Goal: Use online tool/utility: Utilize a website feature to perform a specific function

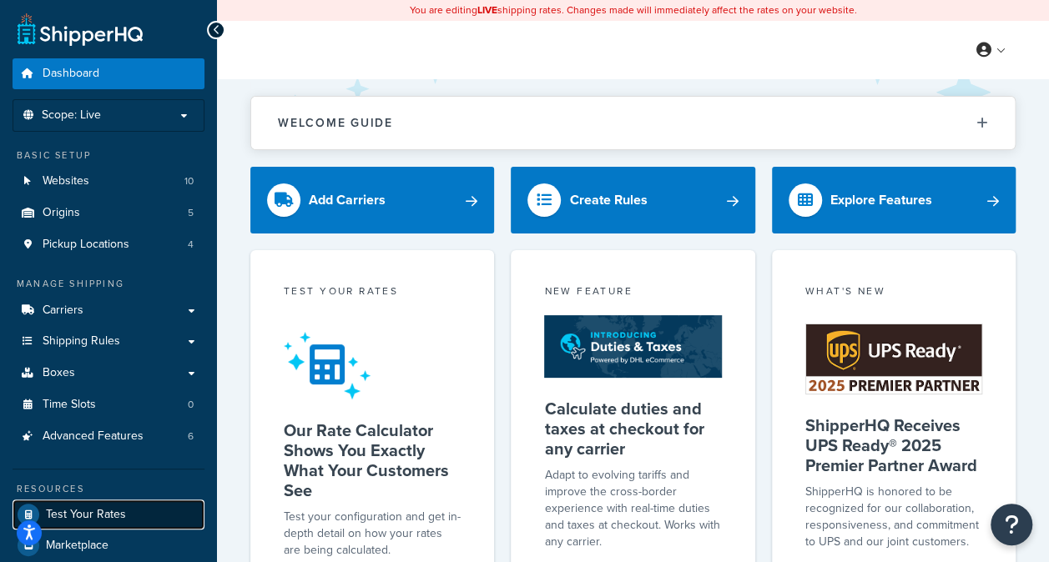
click at [137, 503] on link "Test Your Rates" at bounding box center [109, 515] width 192 height 30
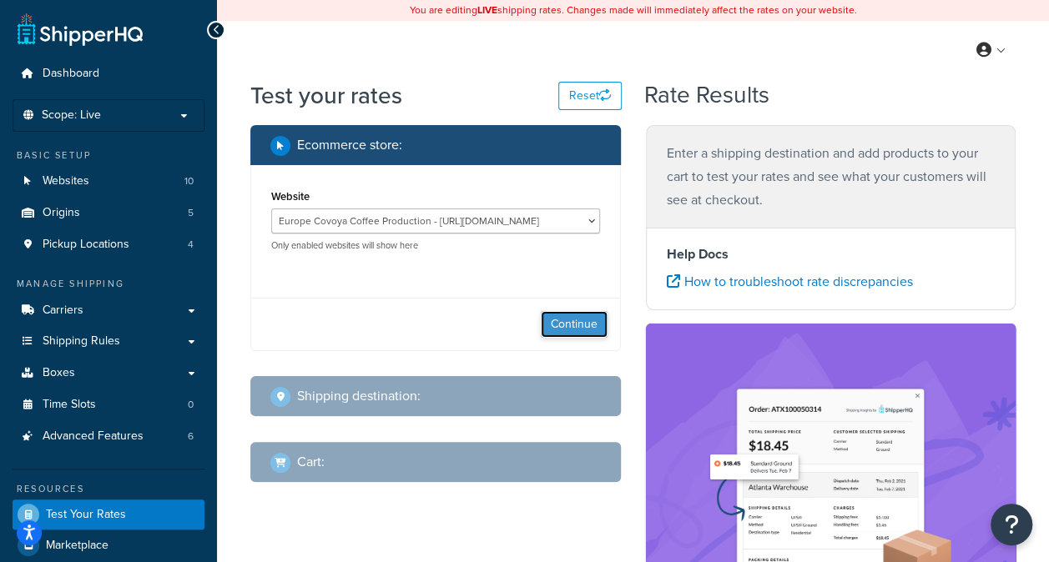
click at [588, 332] on button "Continue" at bounding box center [574, 324] width 67 height 27
select select "[GEOGRAPHIC_DATA]"
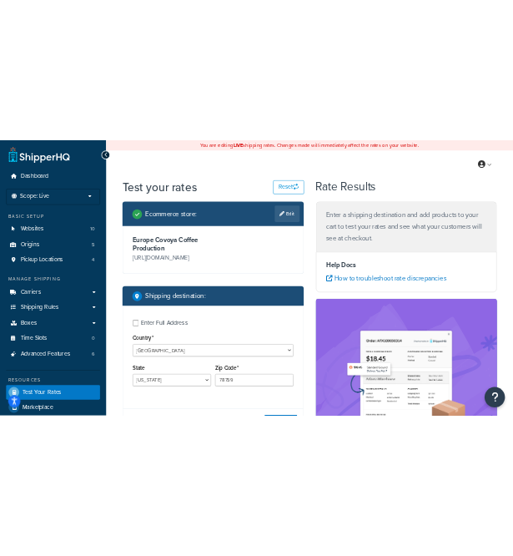
scroll to position [83, 0]
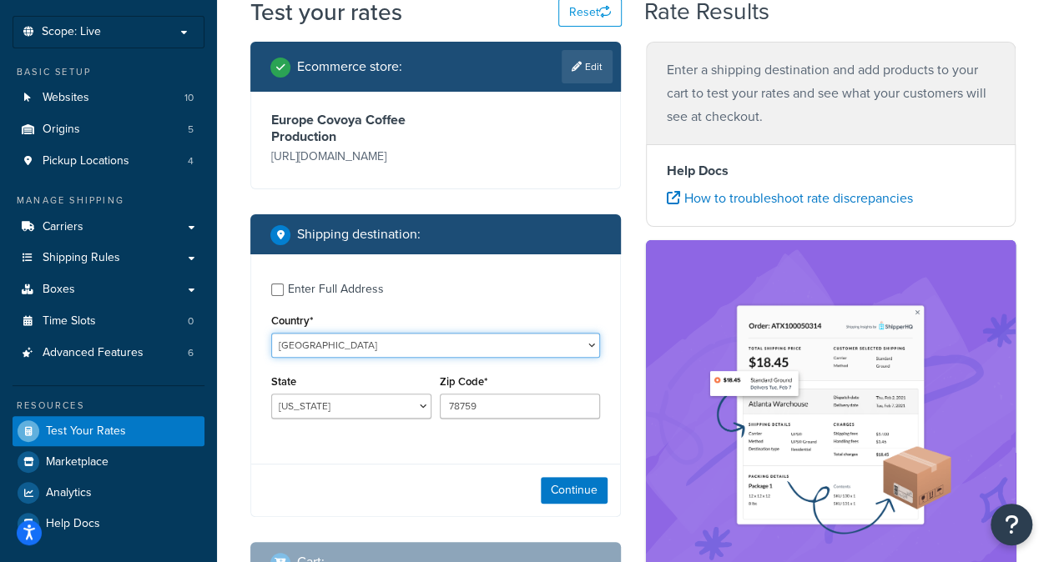
click at [594, 349] on select "[GEOGRAPHIC_DATA] [GEOGRAPHIC_DATA] [GEOGRAPHIC_DATA] [GEOGRAPHIC_DATA] [GEOGRA…" at bounding box center [435, 345] width 329 height 25
select select "SK"
click at [271, 333] on select "[GEOGRAPHIC_DATA] [GEOGRAPHIC_DATA] [GEOGRAPHIC_DATA] [GEOGRAPHIC_DATA] [GEOGRA…" at bounding box center [435, 345] width 329 height 25
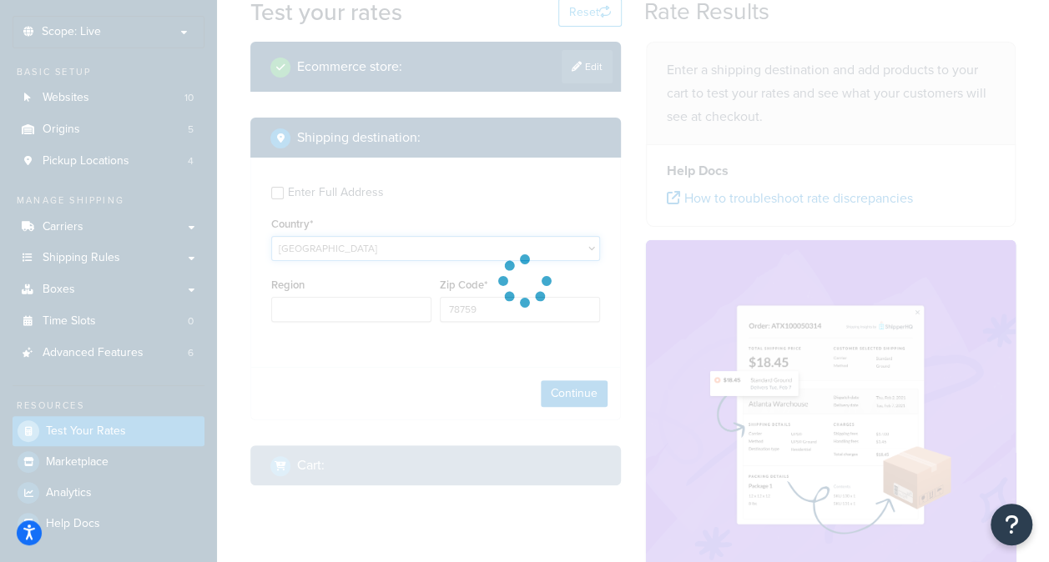
type input "[GEOGRAPHIC_DATA]"
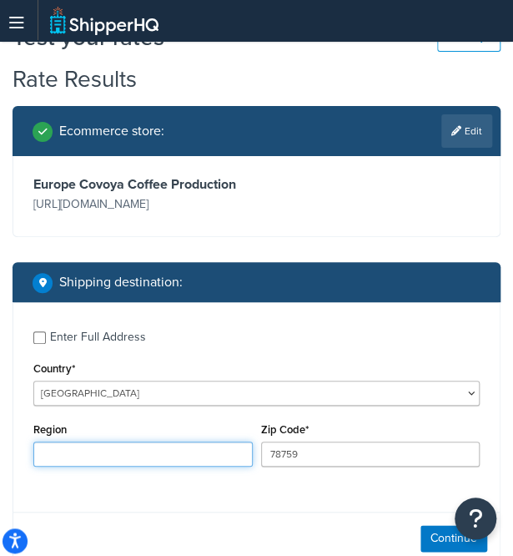
click at [249, 461] on input "Region" at bounding box center [142, 453] width 219 height 25
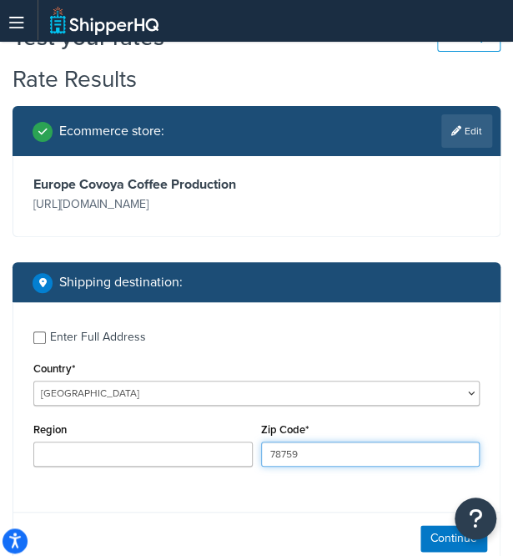
click at [334, 456] on input "78759" at bounding box center [370, 453] width 219 height 25
type input "7"
type input "01841"
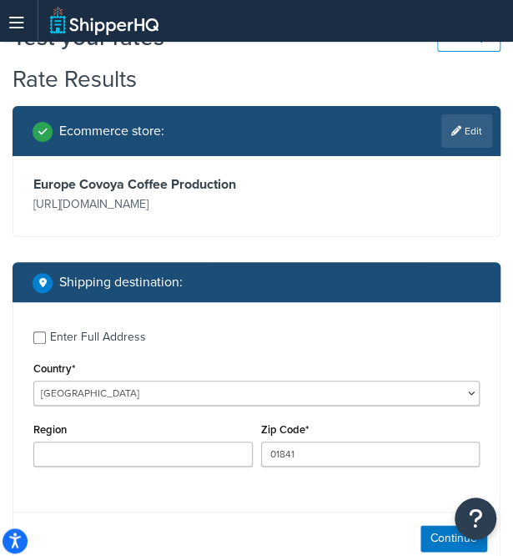
click at [264, 524] on div "Continue" at bounding box center [256, 538] width 486 height 53
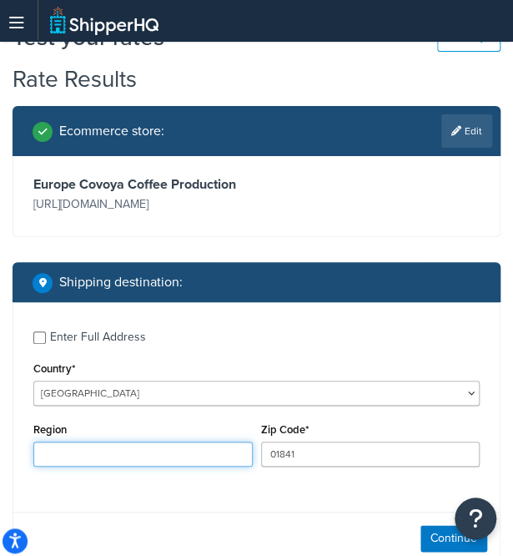
click at [184, 459] on input "Region" at bounding box center [142, 453] width 219 height 25
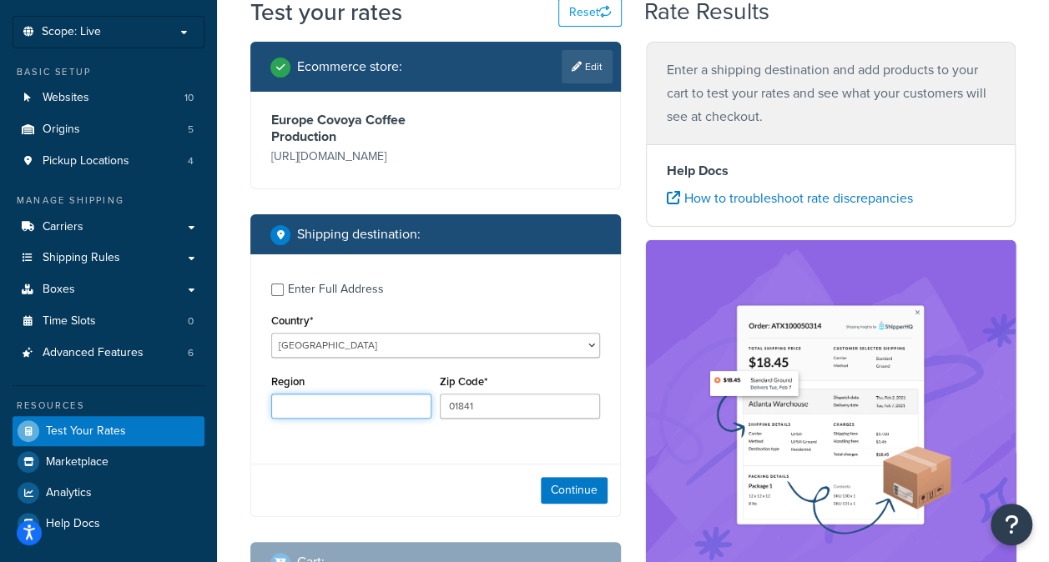
click at [416, 412] on input "Region" at bounding box center [351, 406] width 160 height 25
type input "d"
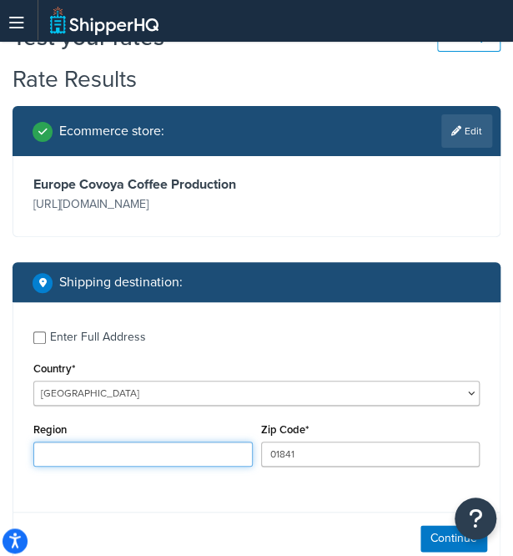
click at [197, 456] on input "Region" at bounding box center [142, 453] width 219 height 25
paste input "Dubnica nad Váhom"
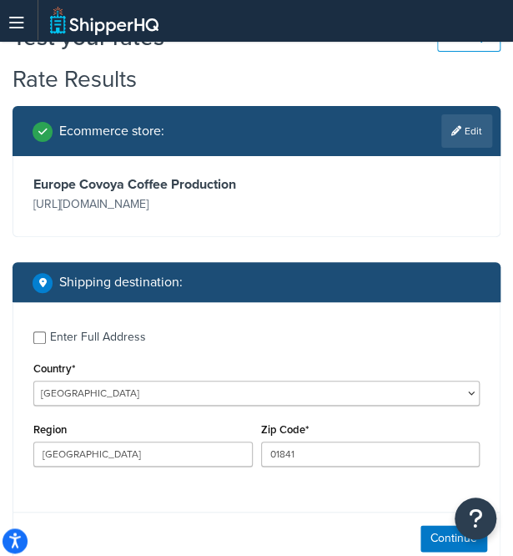
click at [199, 483] on div "Enter Full Address Country* United States United Kingdom Afghanistan Åland Isla…" at bounding box center [256, 400] width 486 height 197
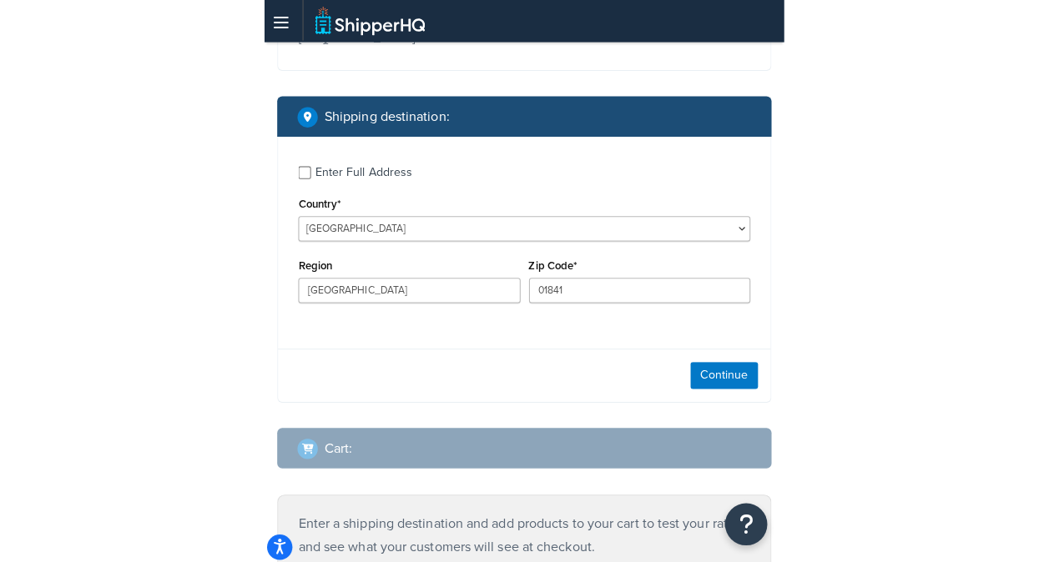
scroll to position [334, 0]
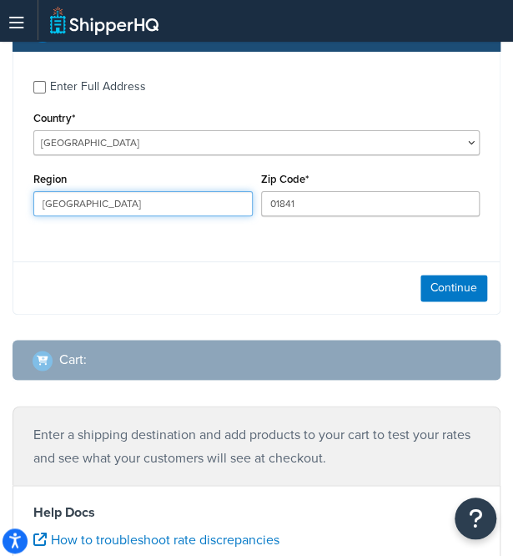
click at [174, 212] on input "Dubnica nad Váhom" at bounding box center [142, 203] width 219 height 25
type input "D"
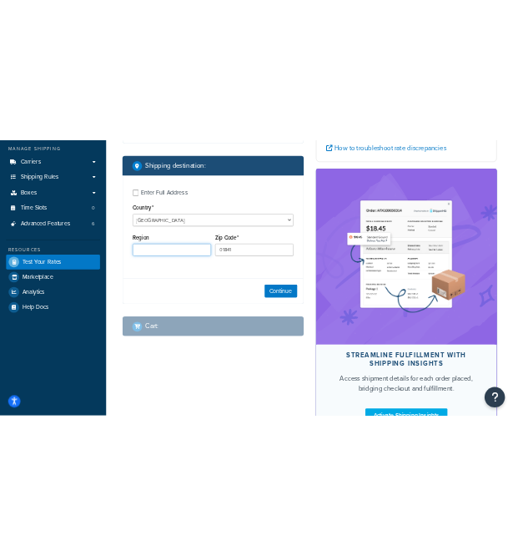
scroll to position [265, 0]
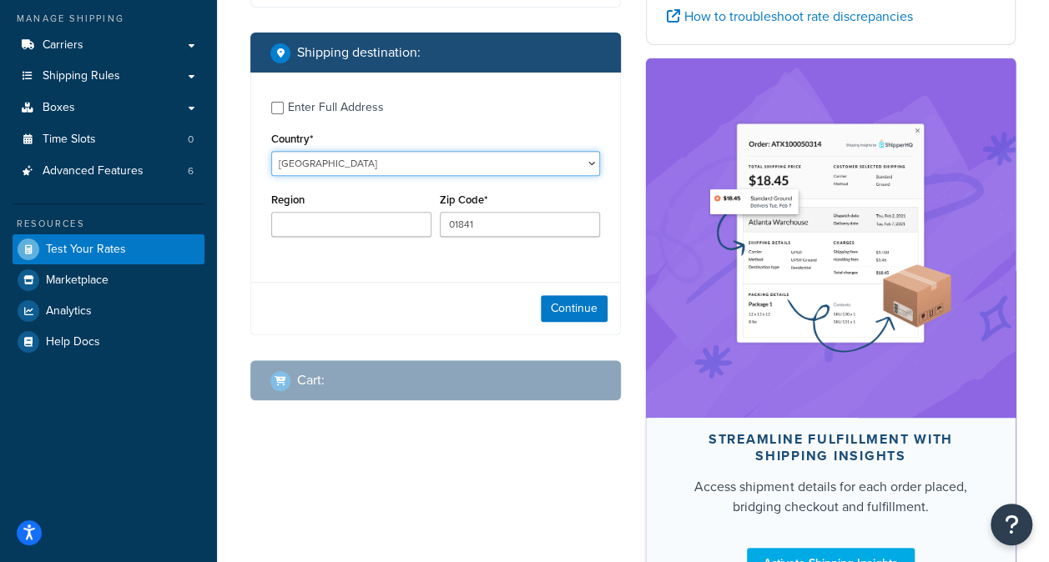
click at [583, 166] on select "[GEOGRAPHIC_DATA] [GEOGRAPHIC_DATA] [GEOGRAPHIC_DATA] [GEOGRAPHIC_DATA] [GEOGRA…" at bounding box center [435, 163] width 329 height 25
click at [271, 151] on select "[GEOGRAPHIC_DATA] [GEOGRAPHIC_DATA] [GEOGRAPHIC_DATA] [GEOGRAPHIC_DATA] [GEOGRA…" at bounding box center [435, 163] width 329 height 25
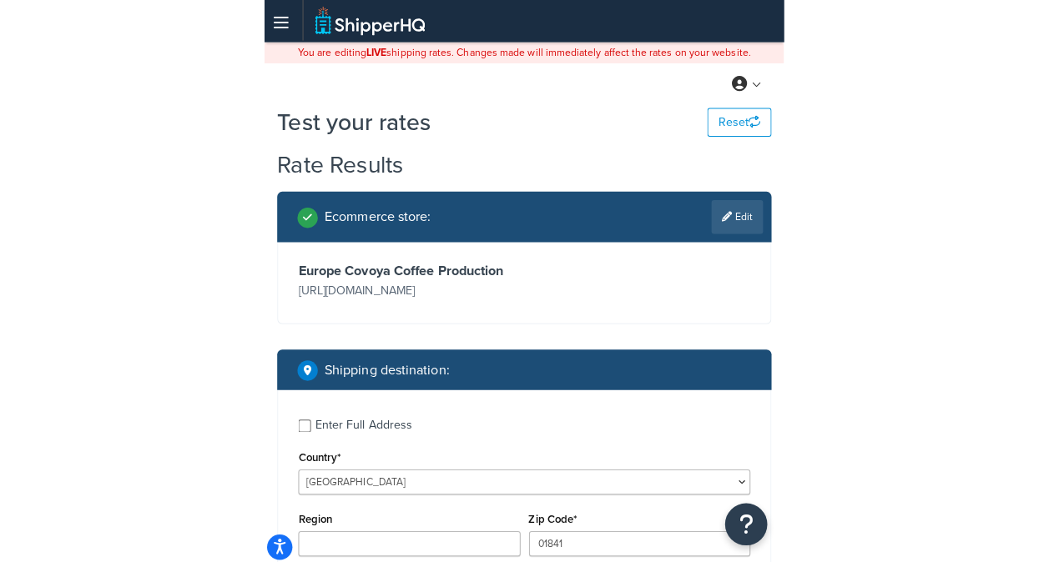
scroll to position [167, 0]
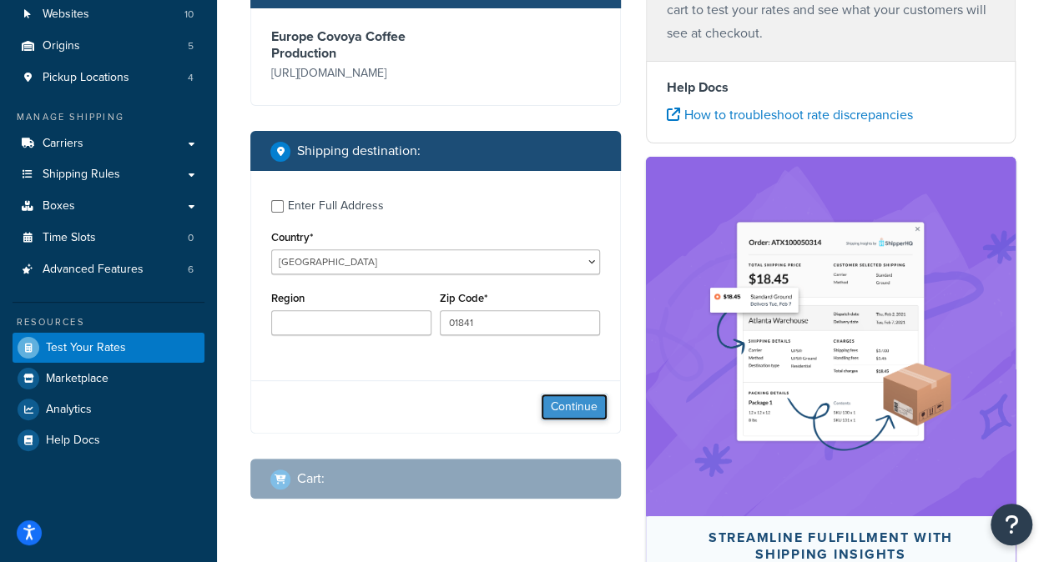
click at [582, 411] on button "Continue" at bounding box center [574, 407] width 67 height 27
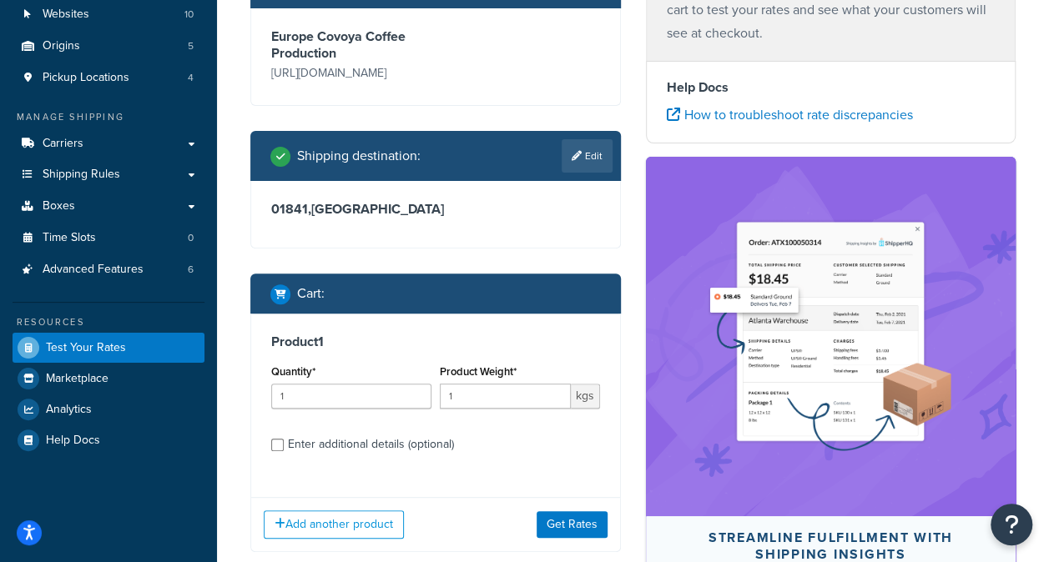
scroll to position [274, 0]
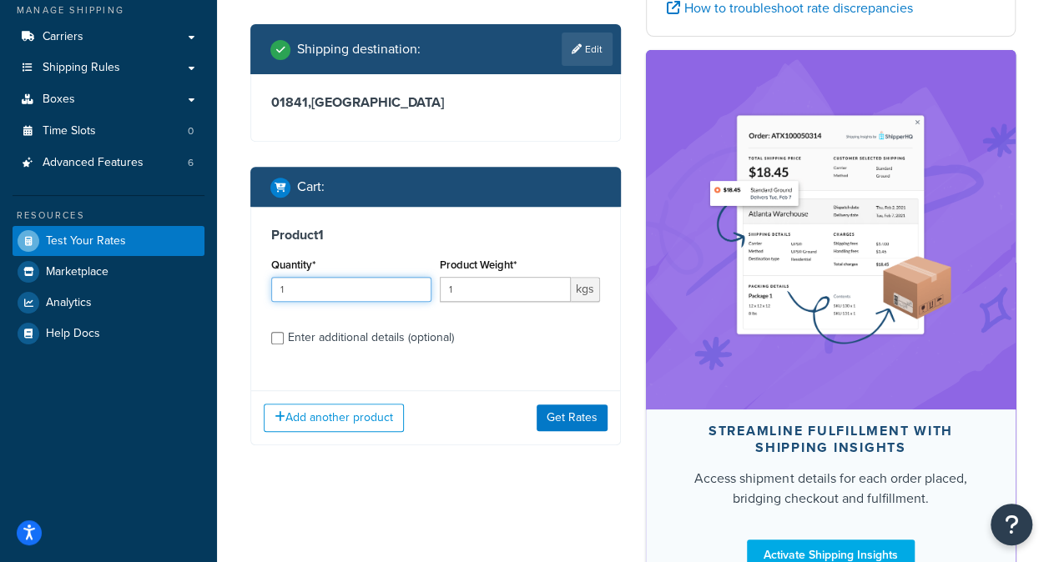
click at [407, 299] on input "1" at bounding box center [351, 289] width 160 height 25
type input "20"
click at [521, 290] on input "1" at bounding box center [505, 289] width 131 height 25
type input "1304"
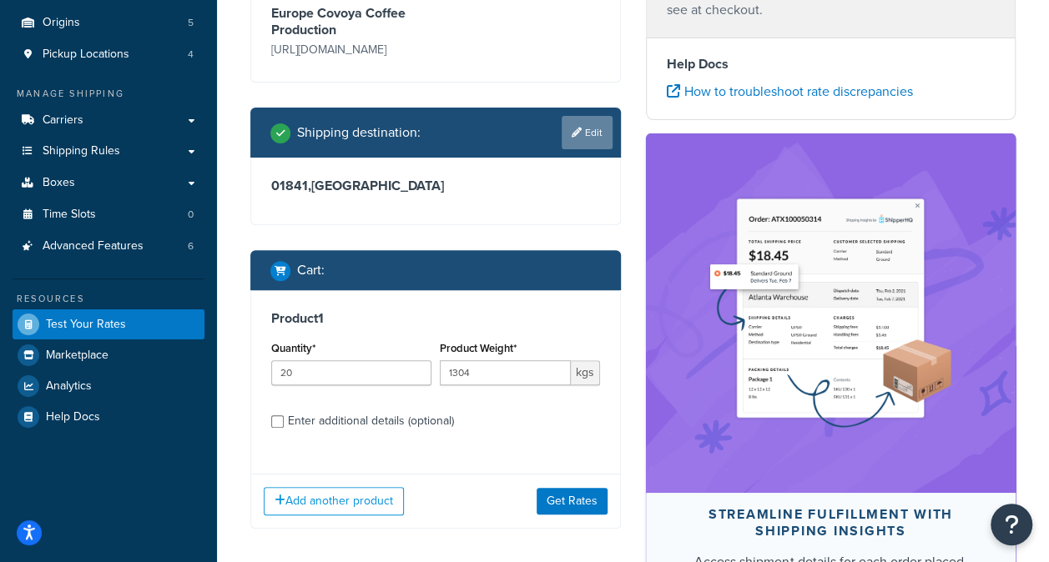
click at [587, 120] on link "Edit" at bounding box center [587, 132] width 51 height 33
select select "SK"
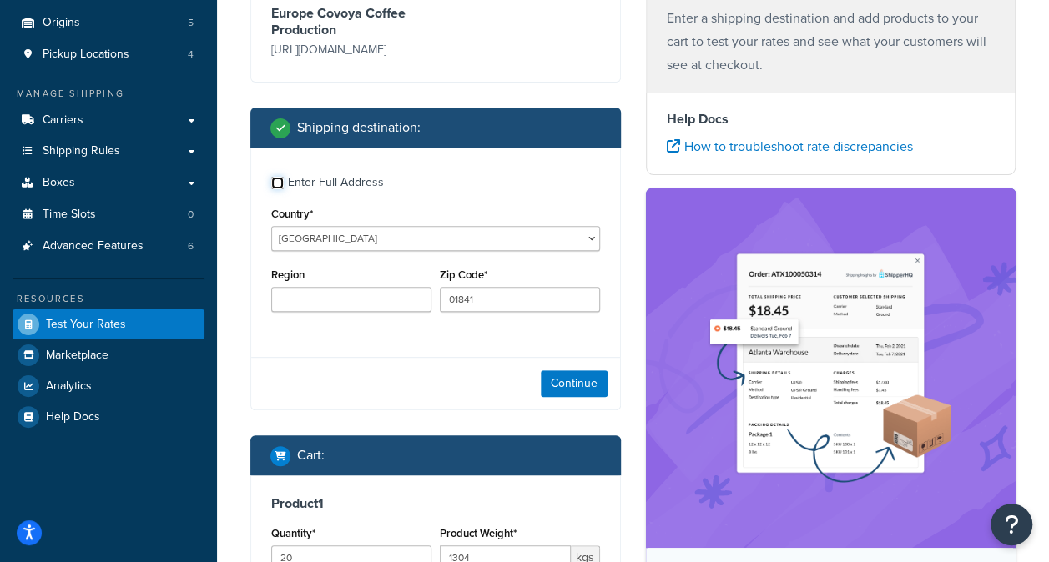
click at [279, 184] on input "Enter Full Address" at bounding box center [277, 183] width 13 height 13
checkbox input "true"
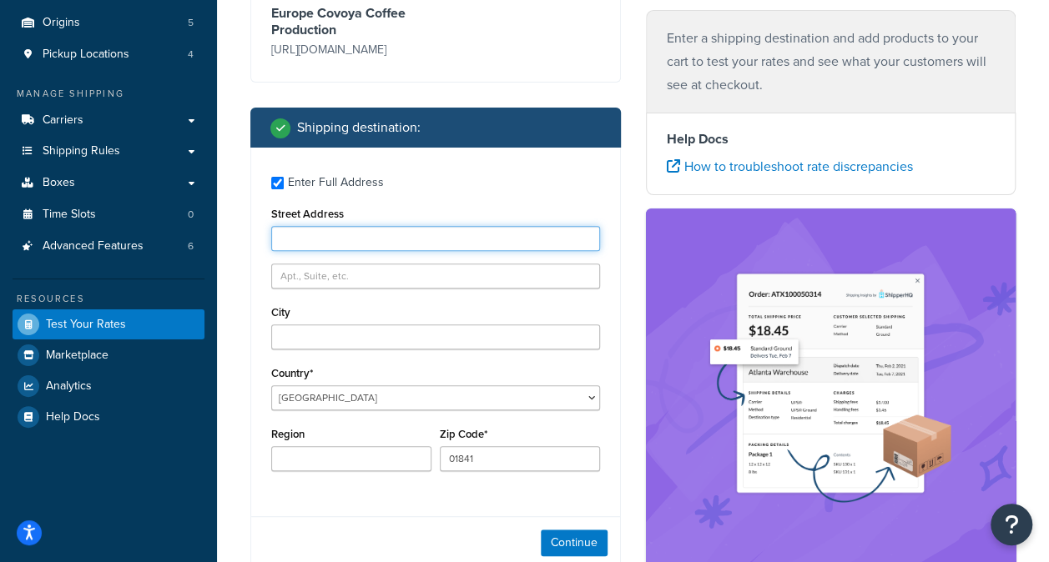
click at [302, 231] on input "Street Address" at bounding box center [435, 238] width 329 height 25
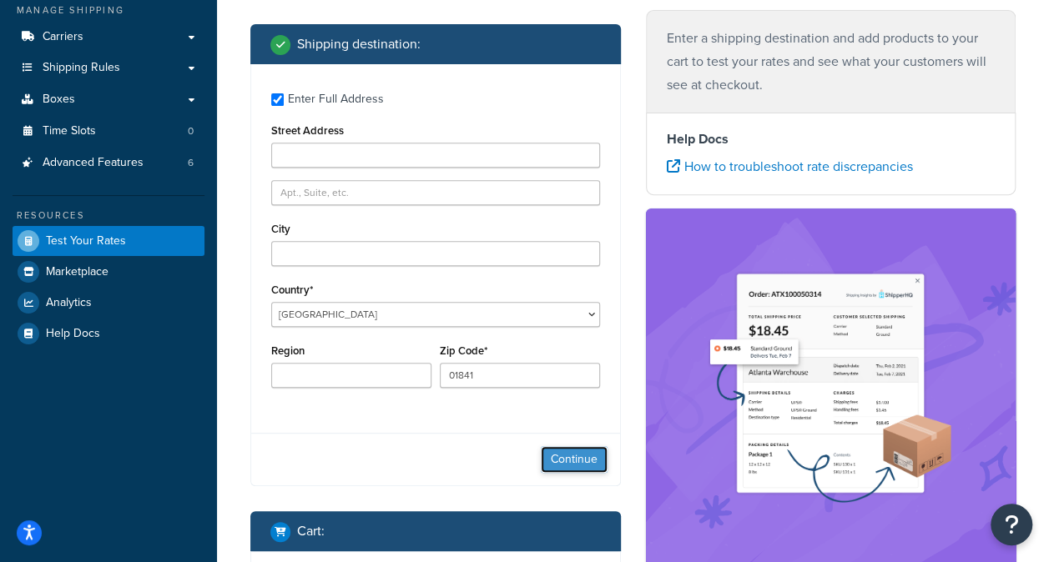
click at [574, 456] on button "Continue" at bounding box center [574, 459] width 67 height 27
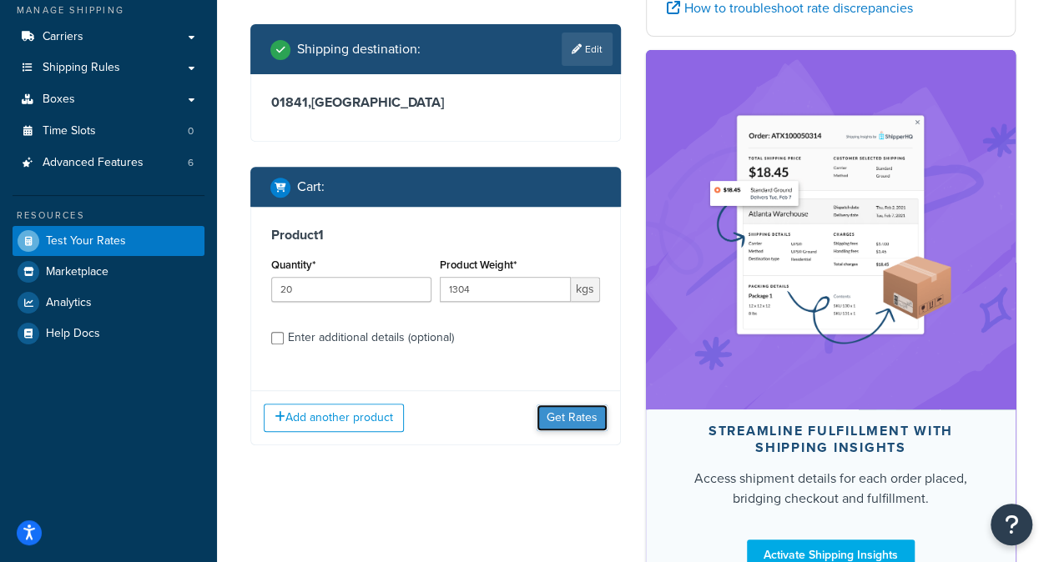
click at [577, 423] on button "Get Rates" at bounding box center [572, 418] width 71 height 27
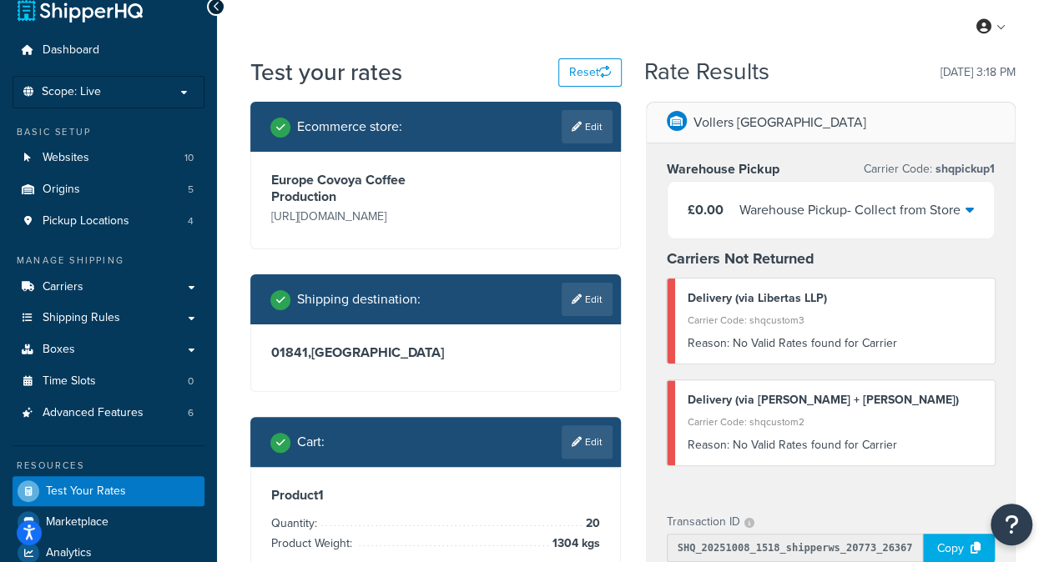
scroll to position [107, 0]
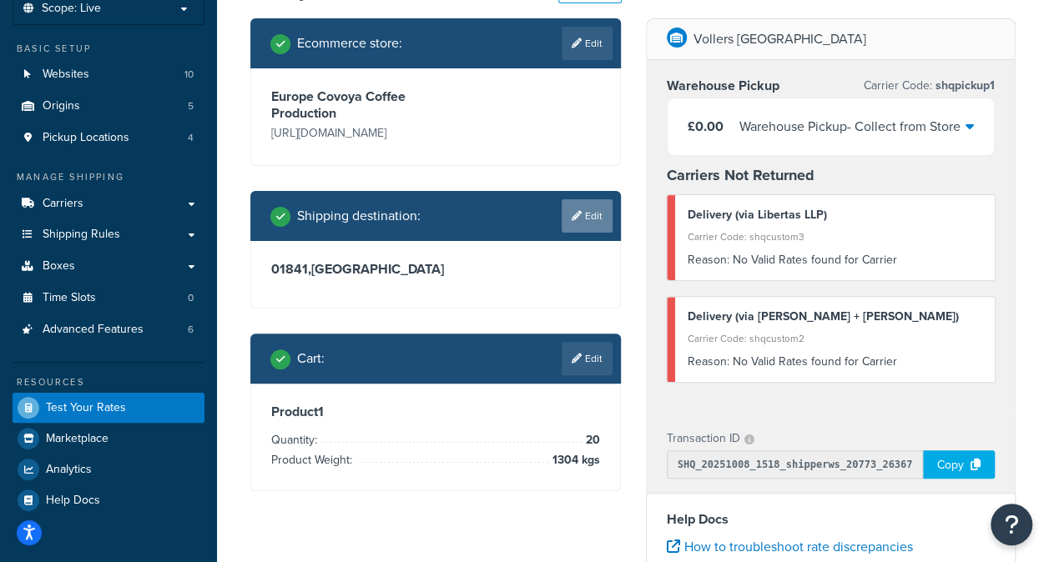
click at [589, 221] on link "Edit" at bounding box center [587, 215] width 51 height 33
select select "SK"
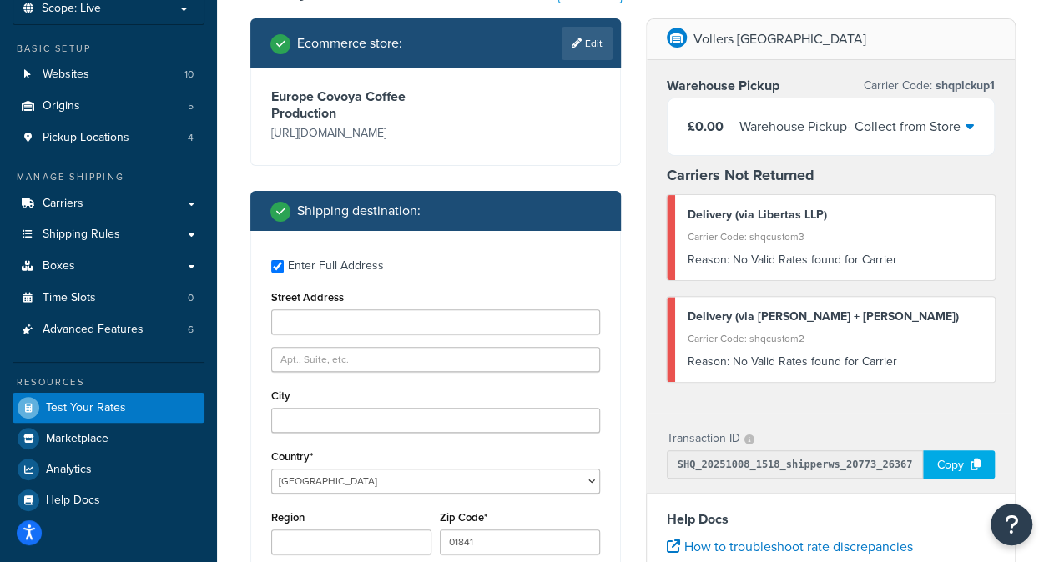
scroll to position [190, 0]
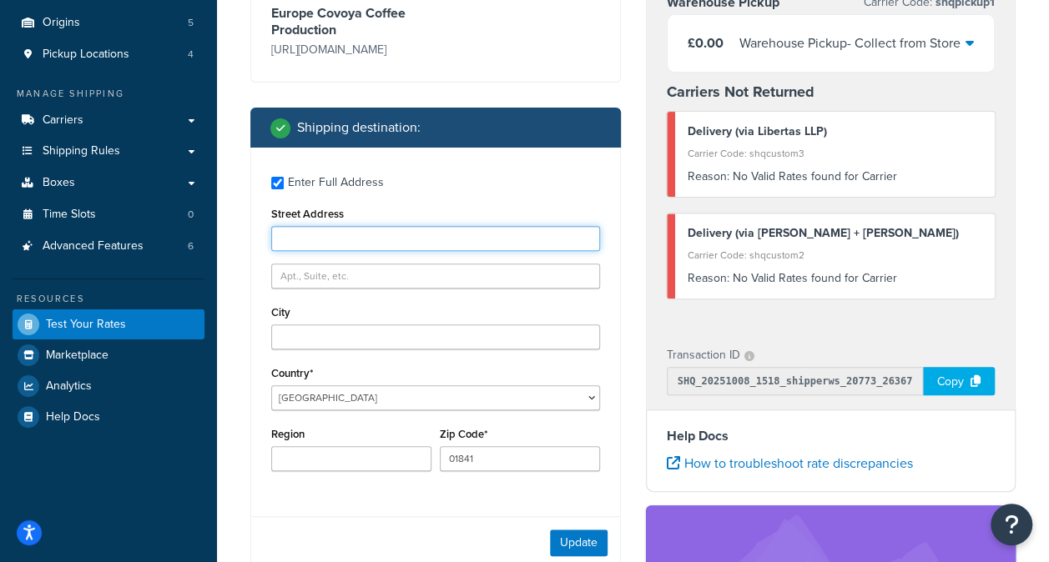
click at [392, 239] on input "Street Address" at bounding box center [435, 238] width 329 height 25
paste input "Sedmitchka coffee roasters Ondrej Misovic Hviezdoslavova 485/3 Dubnica nad Vaho…"
click at [586, 240] on input "Sedmitchka coffee roasters Ondrej Misovic Hviezdoslavova 485/3 Dubnica nad Vaho…" at bounding box center [435, 238] width 329 height 25
click at [345, 234] on input "Sedmitchka coffee roasters Ondrej Misovic Hviezdoslavova 485/3 Dubnica nad Vaho…" at bounding box center [435, 238] width 329 height 25
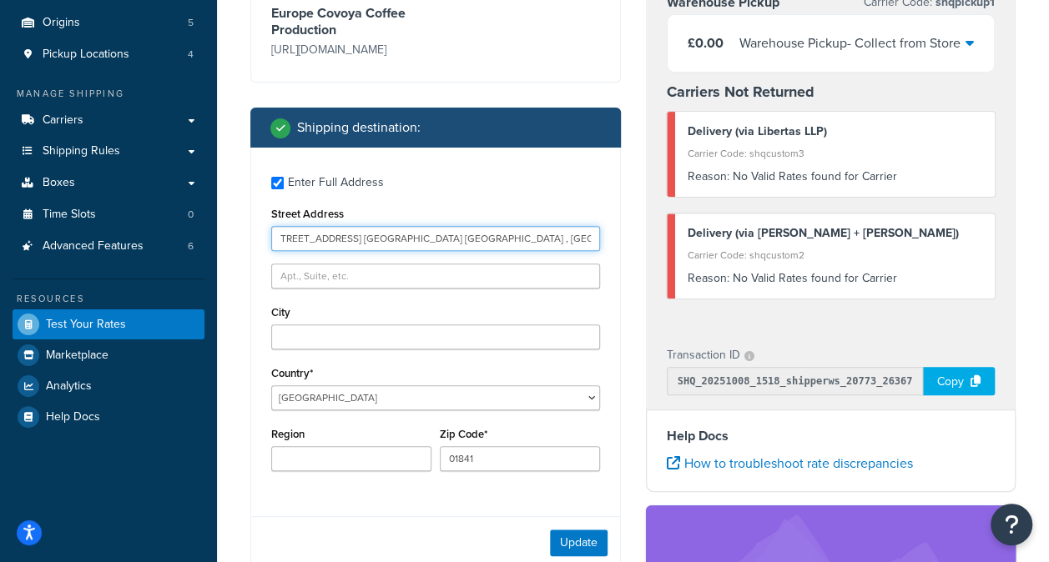
drag, startPoint x: 532, startPoint y: 235, endPoint x: 608, endPoint y: 237, distance: 76.8
click at [608, 237] on div "Enter Full Address Street Address Sedmitchka coffee roasters Ondrej Misovic Hvi…" at bounding box center [435, 326] width 369 height 356
type input "Sedmitchka coffee roasters Ondrej Misovic Hviezdoslavova"
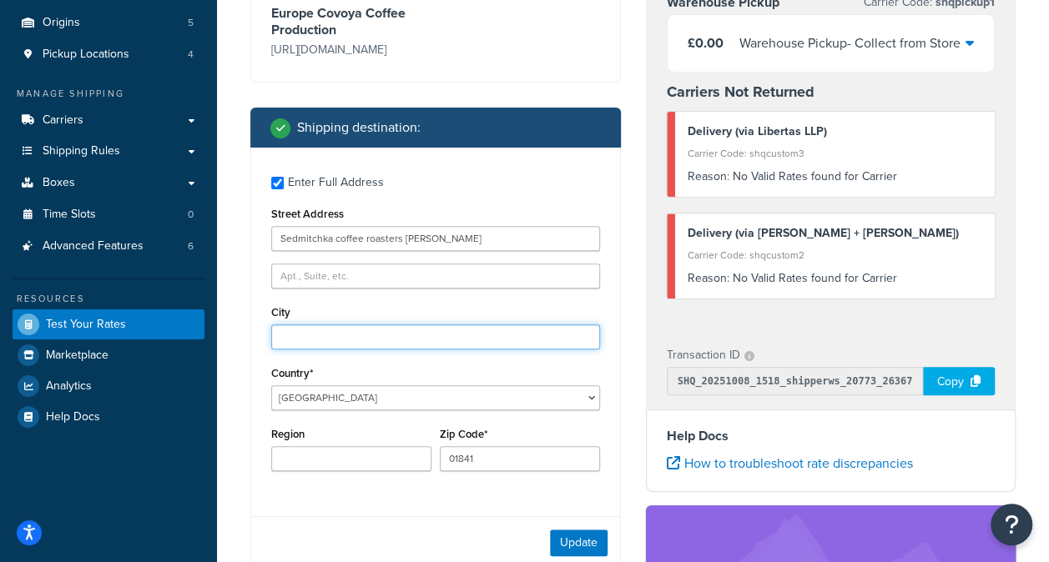
click at [302, 344] on input "City" at bounding box center [435, 337] width 329 height 25
paste input "485/3 Dubnica nad Vahom Dubnica nad Vahom , Slovakia"
drag, startPoint x: 305, startPoint y: 339, endPoint x: 287, endPoint y: 339, distance: 17.5
click at [287, 339] on input "485/3 Dubnica nad Vahom Dubnica nad Vahom , Slovakia" at bounding box center [435, 337] width 329 height 25
click at [304, 339] on input "485/3 Dubnica nad Vahom Dubnica nad Vahom , Slovakia" at bounding box center [435, 337] width 329 height 25
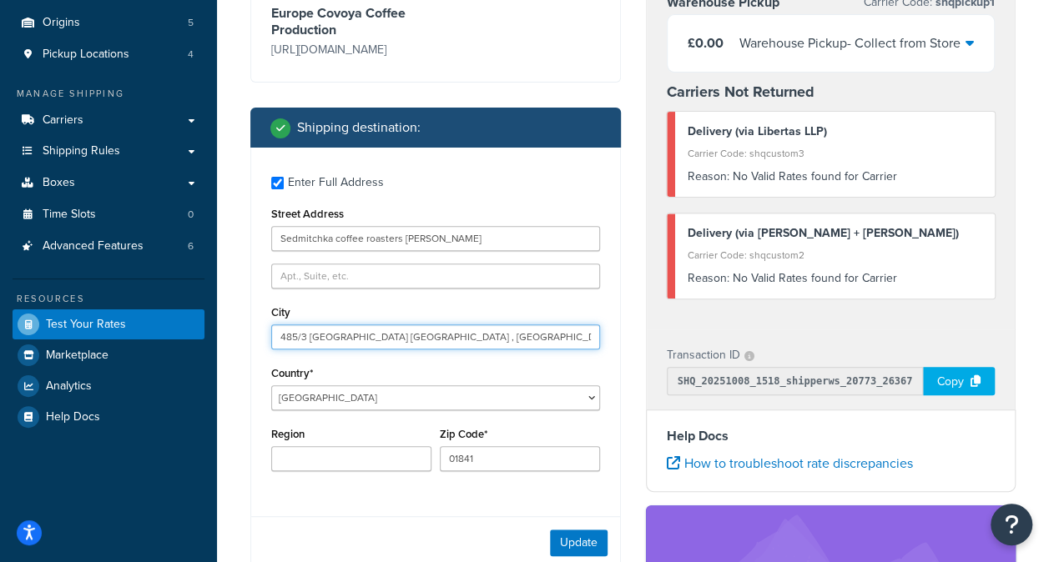
click at [304, 339] on input "485/3 Dubnica nad Vahom Dubnica nad Vahom , Slovakia" at bounding box center [435, 337] width 329 height 25
drag, startPoint x: 304, startPoint y: 339, endPoint x: 280, endPoint y: 341, distance: 23.5
click at [280, 341] on input "485/3 Dubnica nad Vahom Dubnica nad Vahom , Slovakia" at bounding box center [435, 337] width 329 height 25
type input "Dubnica nad Vahom Dubnica nad Vahom , Slovakia"
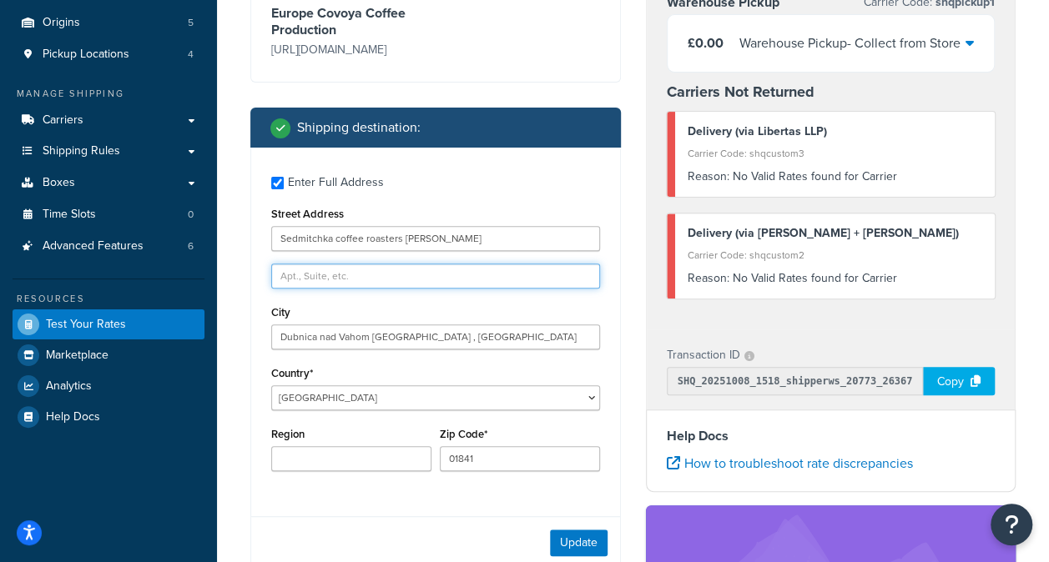
click at [411, 268] on input "text" at bounding box center [435, 276] width 329 height 25
paste input "485/3"
type input "485/3"
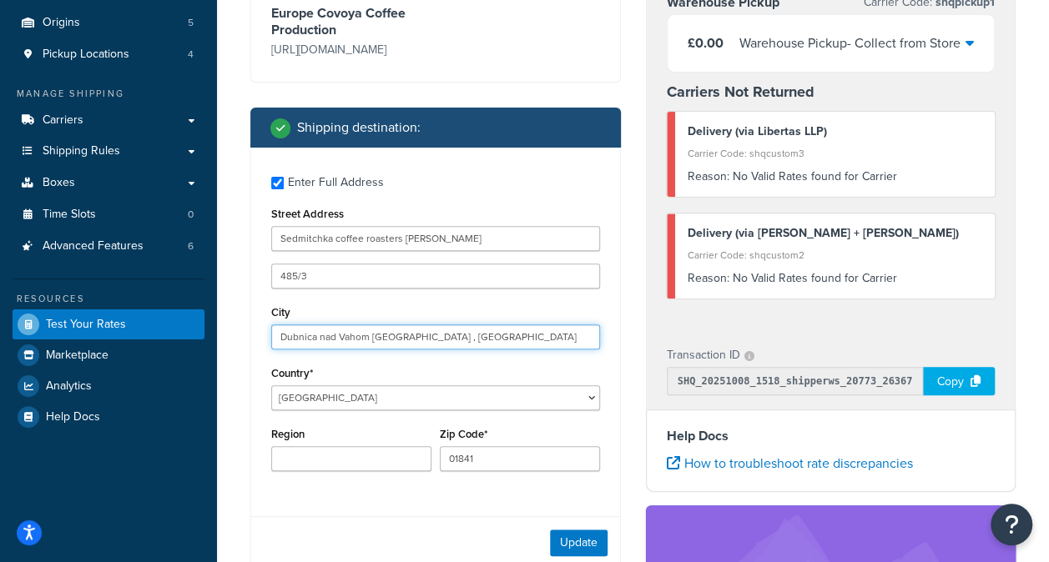
drag, startPoint x: 536, startPoint y: 346, endPoint x: 495, endPoint y: 339, distance: 41.6
click at [495, 339] on input "Dubnica nad Vahom Dubnica nad Vahom , Slovakia" at bounding box center [435, 337] width 329 height 25
type input "Dubnica nad Vahom Dubnica nad Vahom"
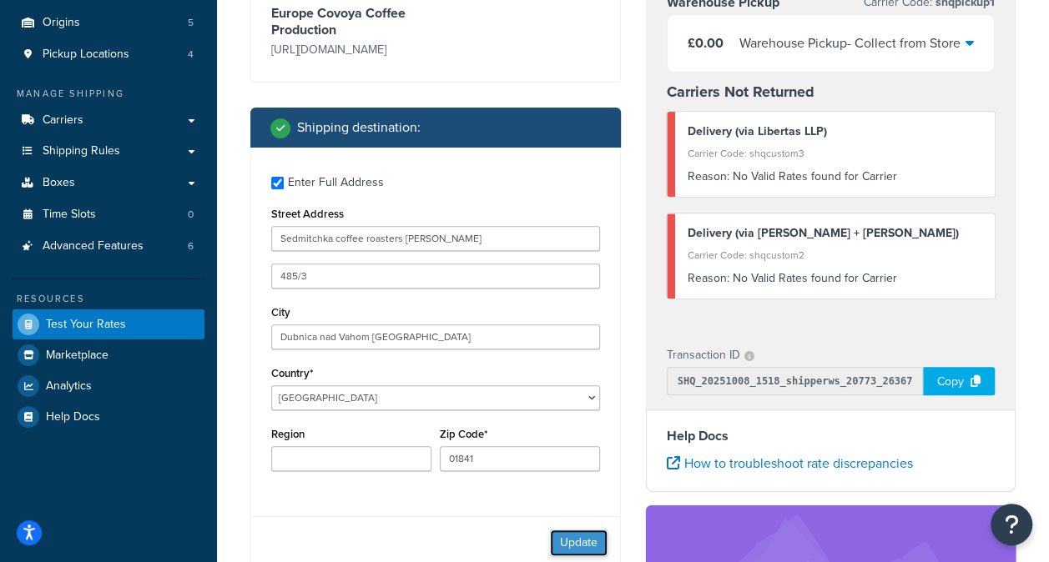
click at [595, 541] on button "Update" at bounding box center [579, 543] width 58 height 27
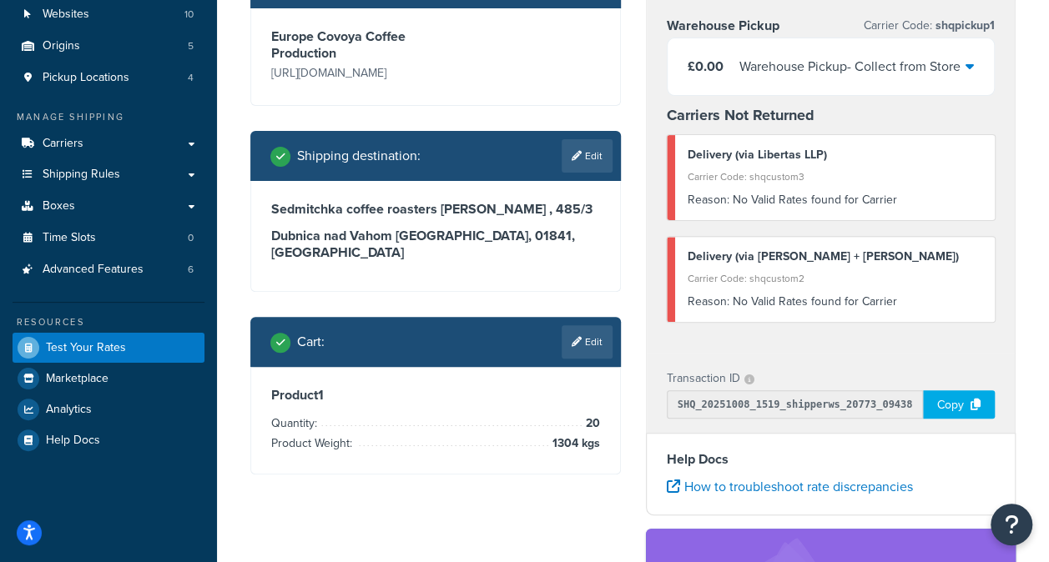
scroll to position [83, 0]
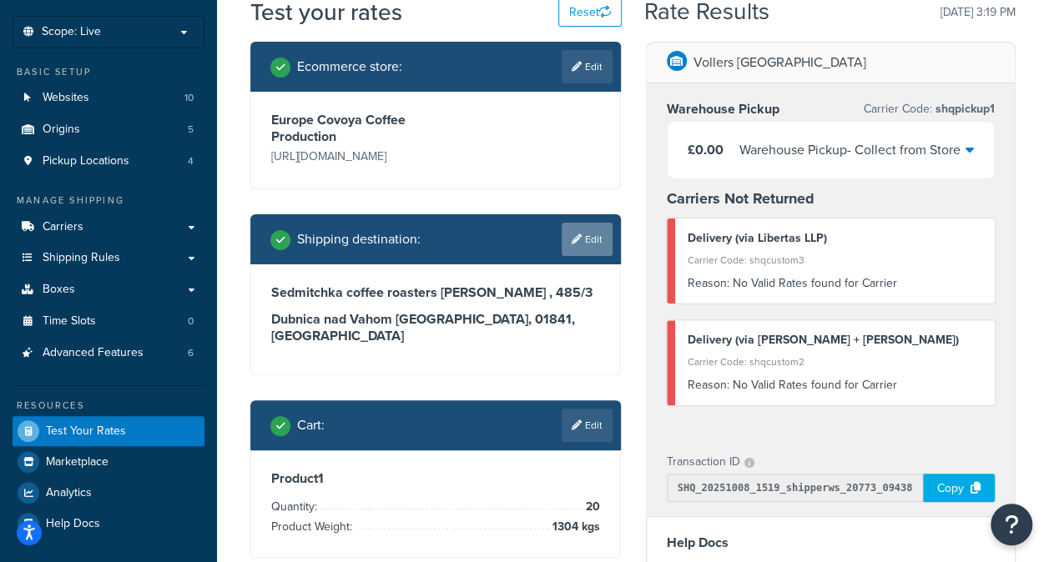
click at [583, 245] on link "Edit" at bounding box center [587, 239] width 51 height 33
select select "SK"
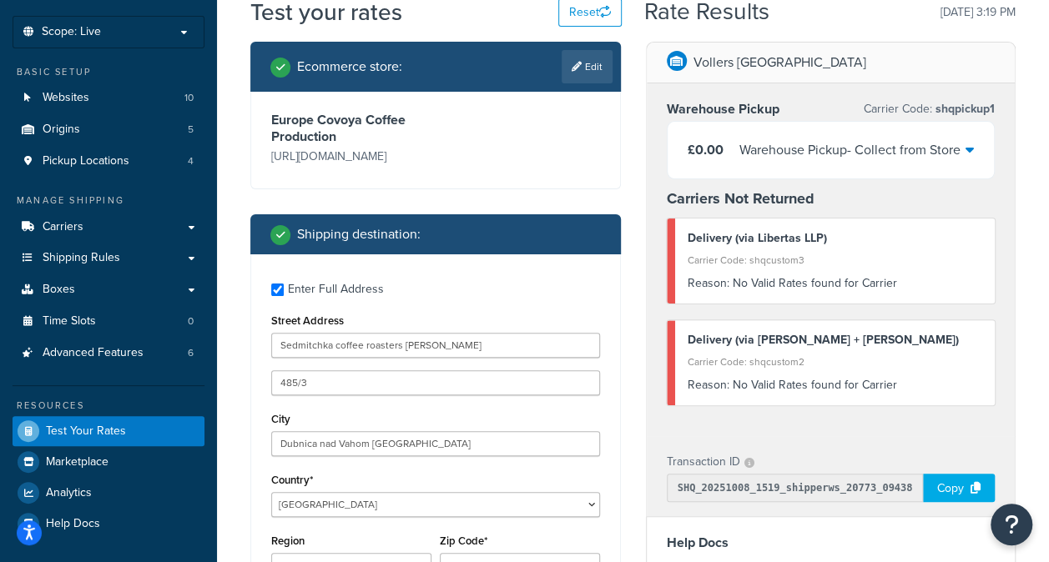
scroll to position [167, 0]
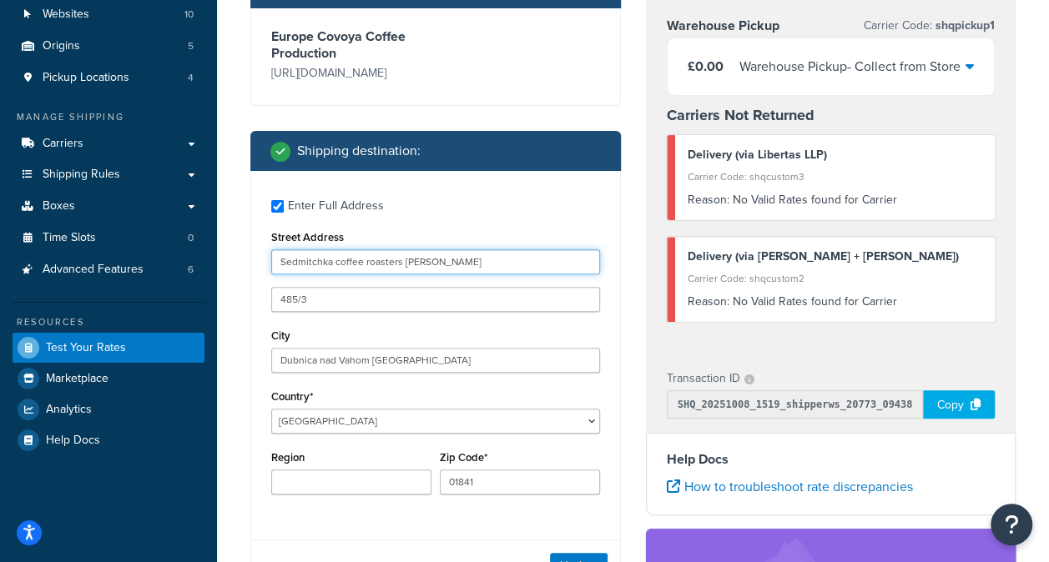
drag, startPoint x: 398, startPoint y: 265, endPoint x: 439, endPoint y: 270, distance: 41.1
click at [457, 262] on input "Sedmitchka coffee roasters Ondrej Misovic Hviezdoslavova" at bounding box center [435, 262] width 329 height 25
click at [414, 274] on input "Sedmitchka coffee roasters Ondrej Misovic Hviezdoslavova" at bounding box center [435, 262] width 329 height 25
drag, startPoint x: 406, startPoint y: 263, endPoint x: 540, endPoint y: 264, distance: 133.5
click at [540, 264] on input "Sedmitchka coffee roasters Ondrej Misovic Hviezdoslavova" at bounding box center [435, 262] width 329 height 25
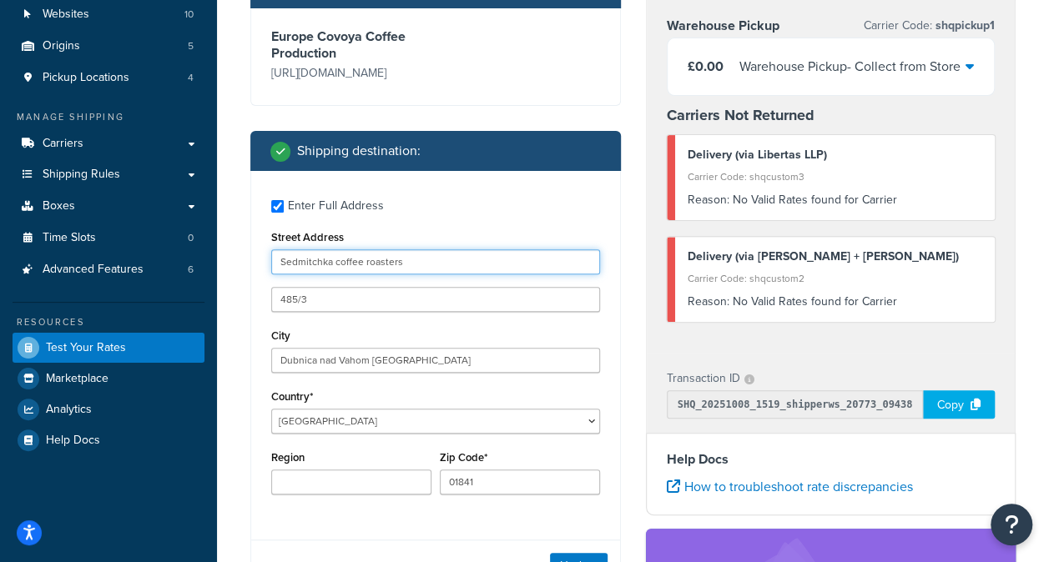
type input "Sedmitchka coffee roasters"
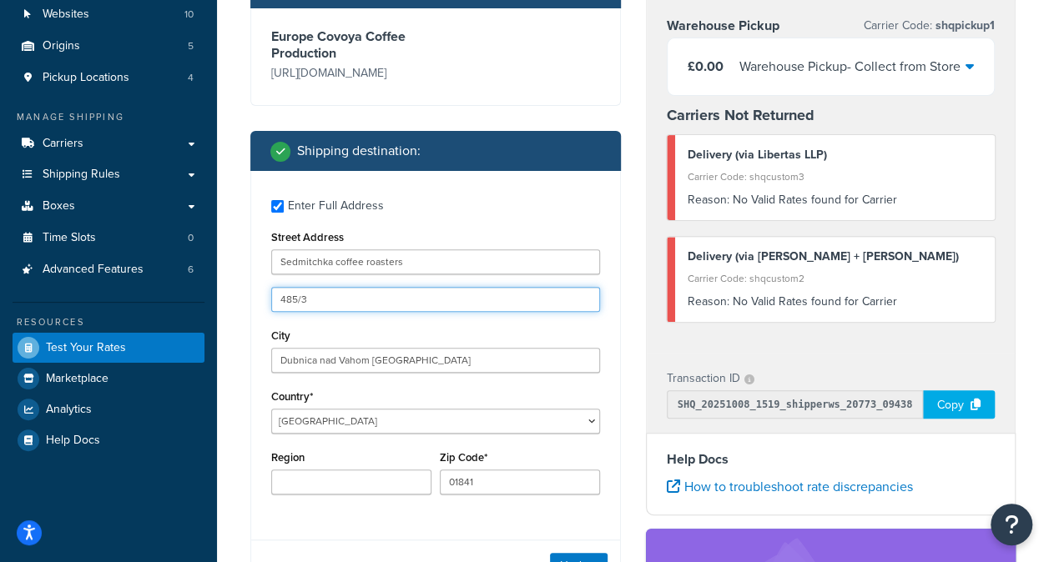
click at [280, 310] on input "485/3" at bounding box center [435, 299] width 329 height 25
paste input "Ondrej Misovic Hviezdoslavova"
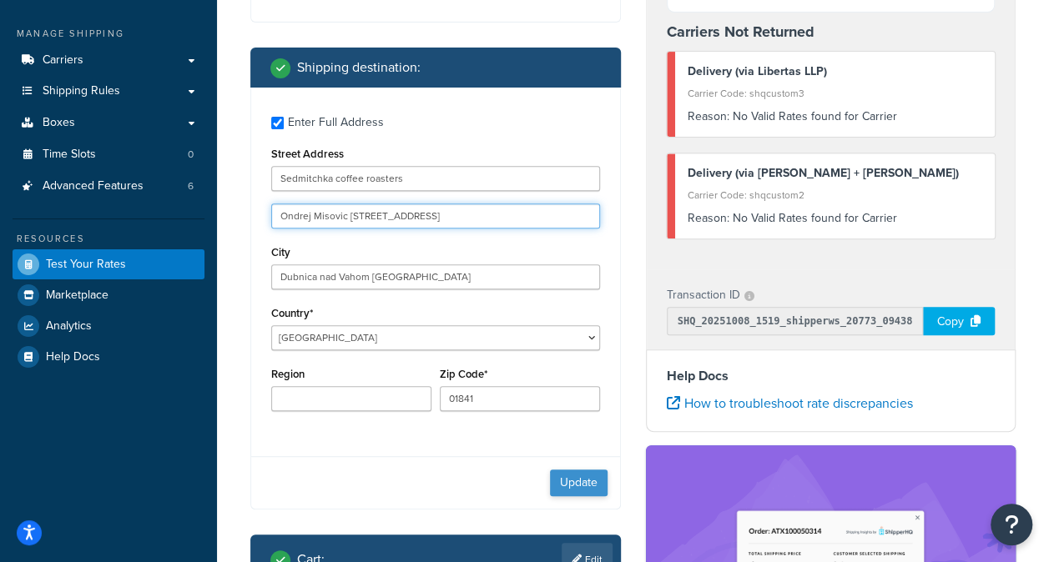
type input "Ondrej Misovic Hviezdoslavova 485/3"
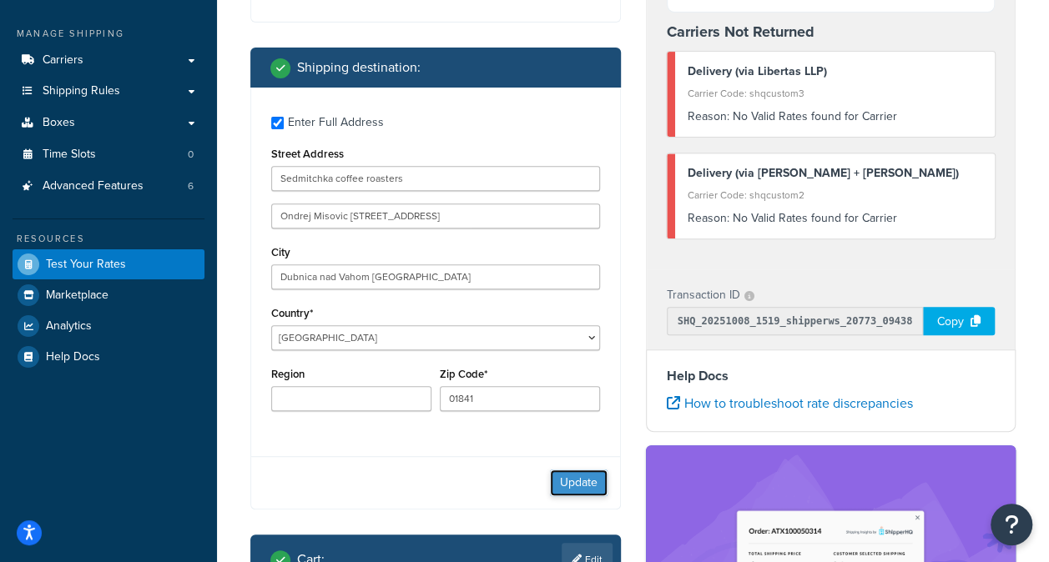
click at [562, 471] on button "Update" at bounding box center [579, 483] width 58 height 27
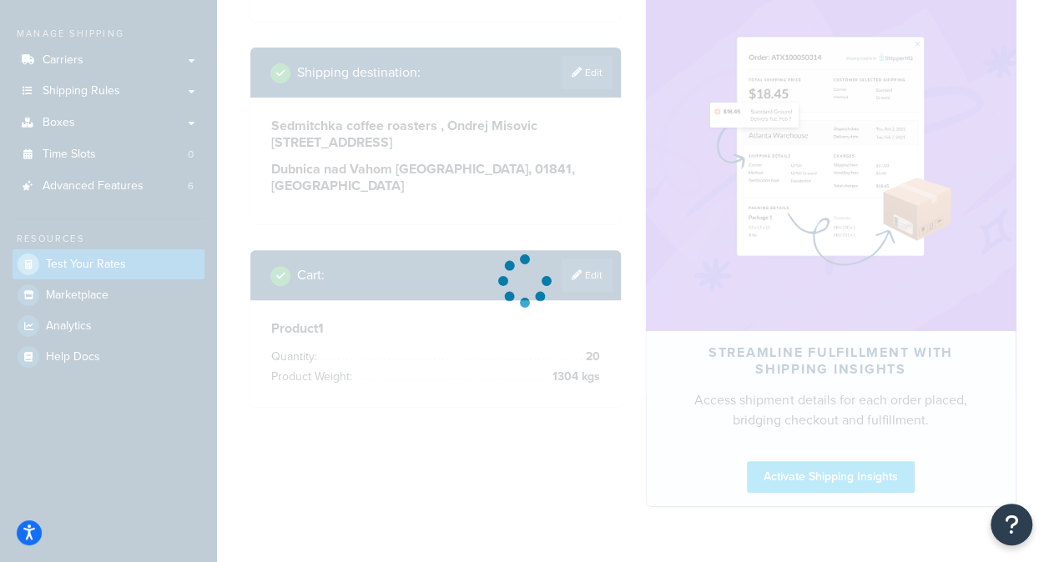
scroll to position [167, 0]
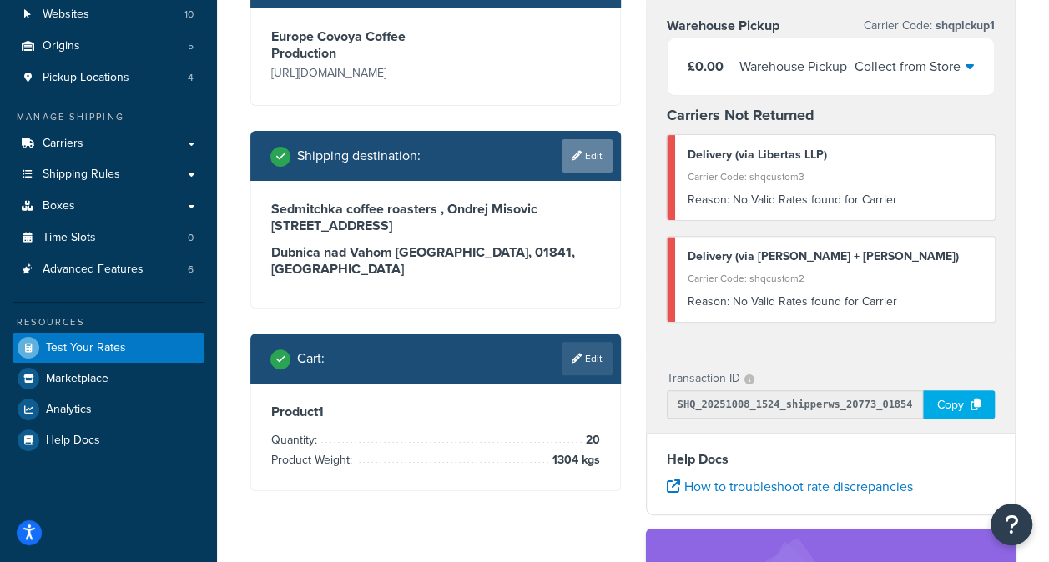
click at [603, 153] on link "Edit" at bounding box center [587, 155] width 51 height 33
select select "SK"
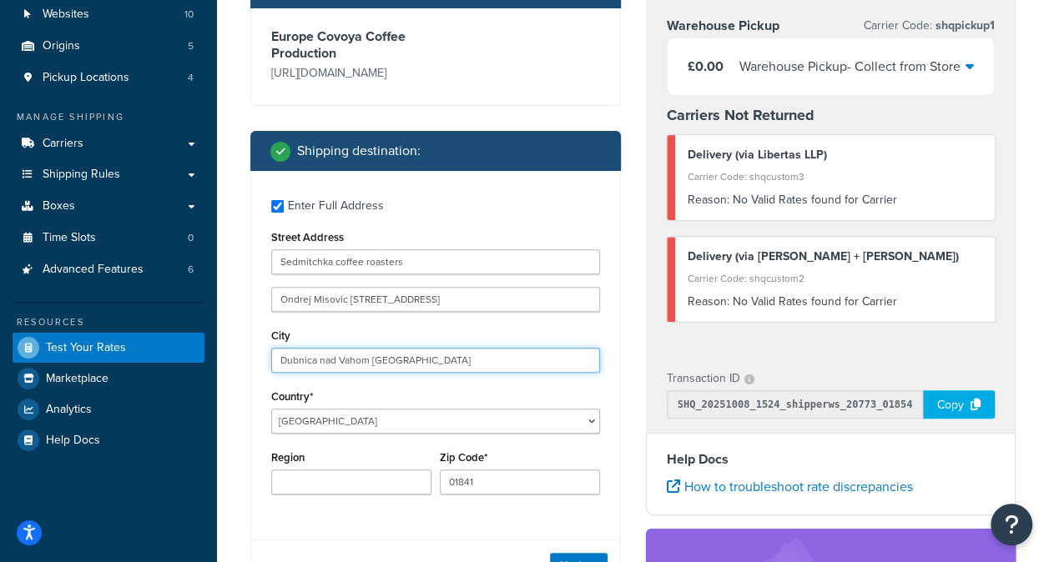
drag, startPoint x: 463, startPoint y: 362, endPoint x: 340, endPoint y: 359, distance: 123.5
click at [340, 359] on input "Dubnica nad Vahom Dubnica nad Vahom" at bounding box center [435, 360] width 329 height 25
click at [340, 361] on input "Dubnica nad Vahom Dubnica nad Vahom" at bounding box center [435, 360] width 329 height 25
drag, startPoint x: 371, startPoint y: 360, endPoint x: 252, endPoint y: 363, distance: 118.5
click at [252, 363] on div "Enter Full Address Street Address Sedmitchka coffee roasters Ondrej Misovic Hvi…" at bounding box center [435, 349] width 369 height 356
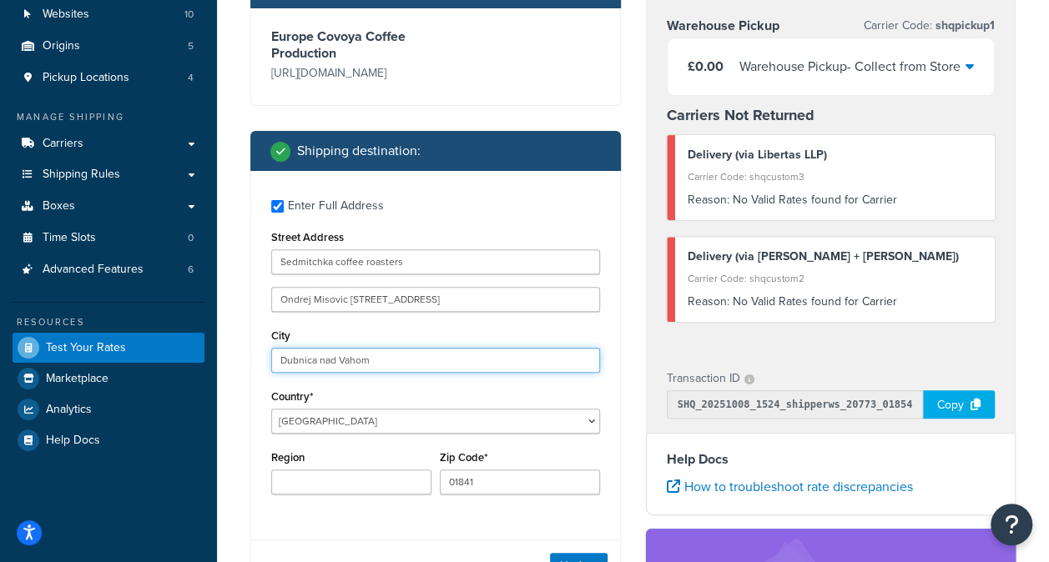
scroll to position [250, 0]
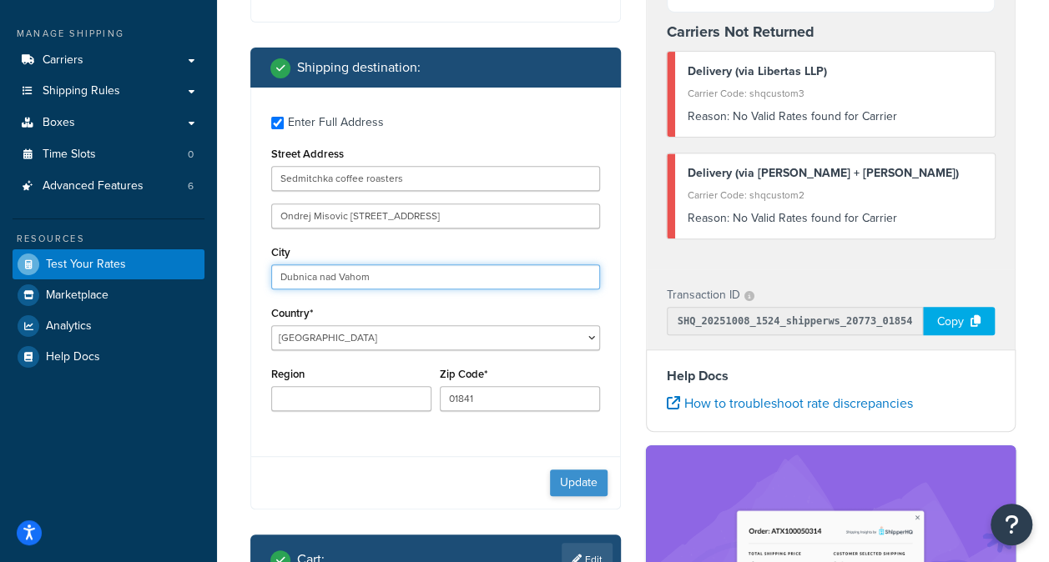
type input "Dubnica nad Vahom"
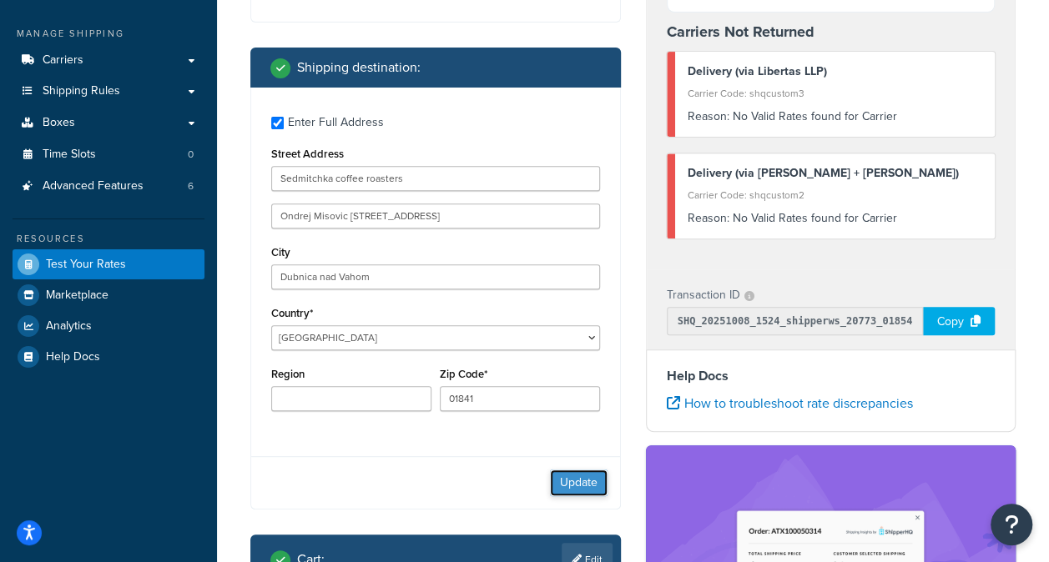
click at [563, 480] on button "Update" at bounding box center [579, 483] width 58 height 27
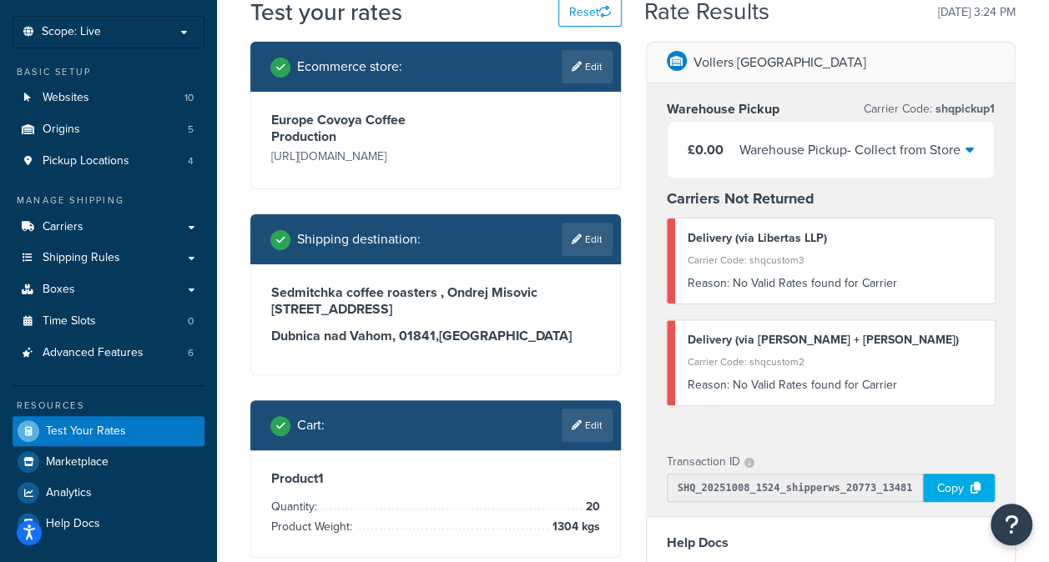
scroll to position [167, 0]
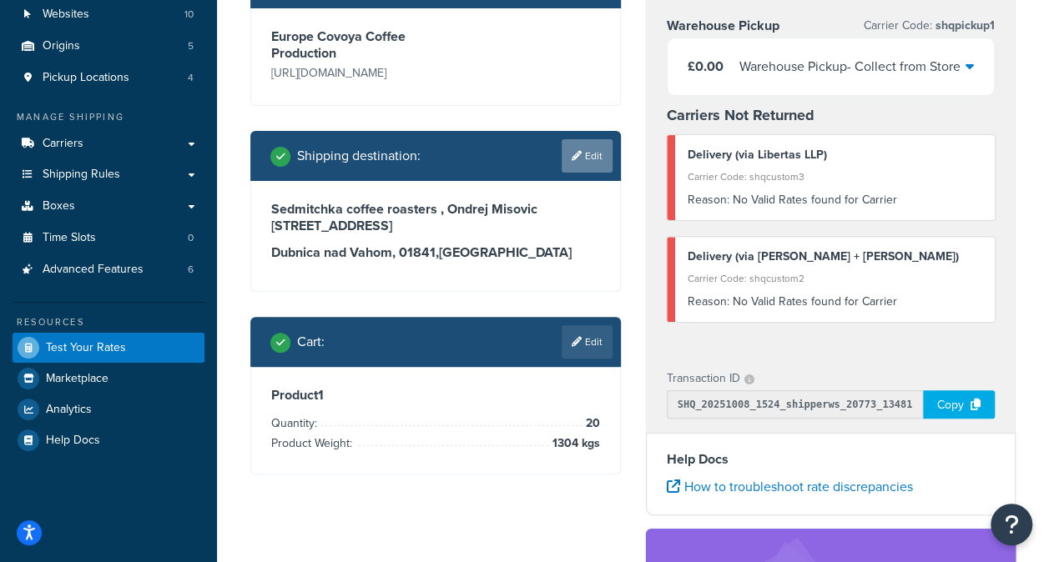
click at [572, 162] on link "Edit" at bounding box center [587, 155] width 51 height 33
select select "SK"
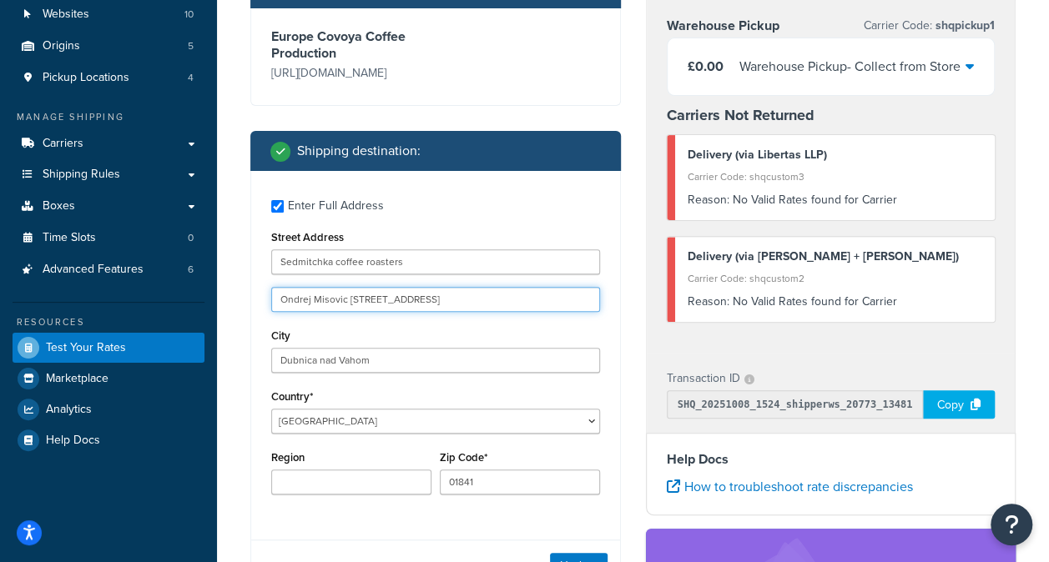
drag, startPoint x: 457, startPoint y: 296, endPoint x: 421, endPoint y: 309, distance: 38.0
click at [421, 309] on input "Ondrej Misovic Hviezdoslavova 485/3" at bounding box center [435, 299] width 329 height 25
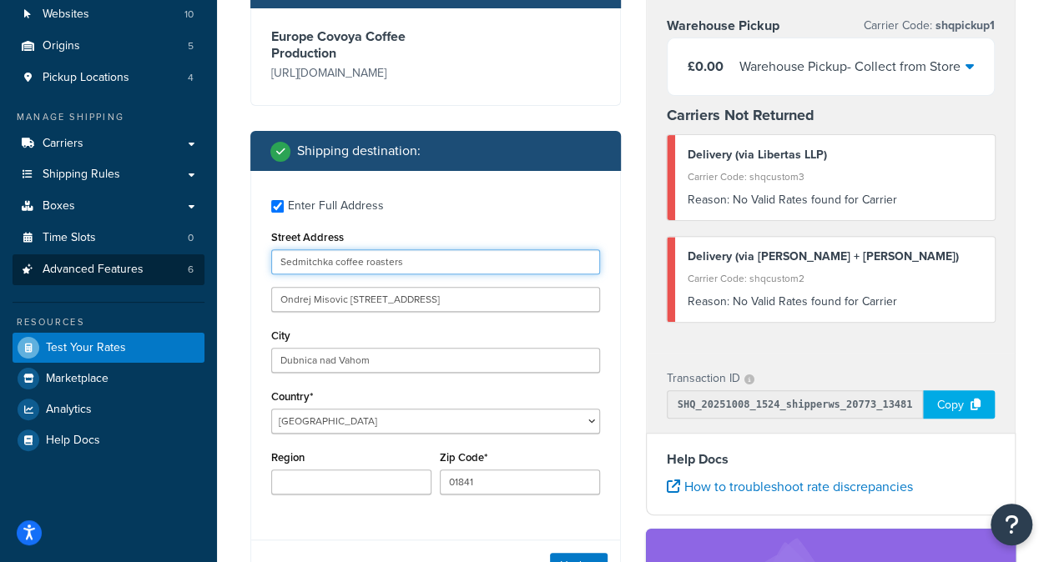
drag, startPoint x: 407, startPoint y: 264, endPoint x: 199, endPoint y: 264, distance: 207.8
click at [199, 264] on div "Dashboard Scope: Live Basic Setup Websites 10 Origins 5 Pickup Locations 4 Mana…" at bounding box center [524, 498] width 1049 height 1331
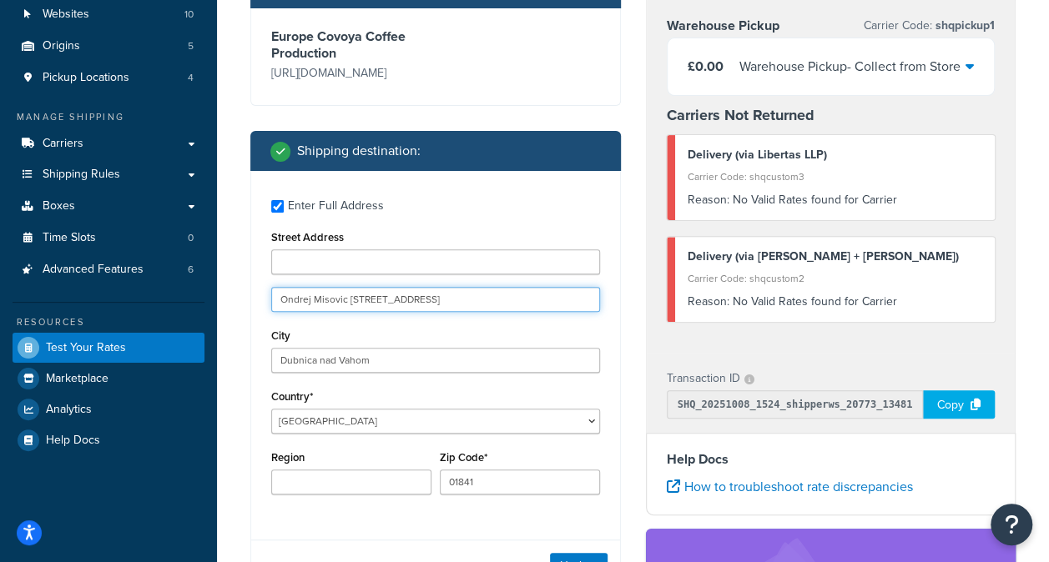
drag, startPoint x: 462, startPoint y: 301, endPoint x: 274, endPoint y: 300, distance: 188.6
click at [274, 300] on input "Ondrej Misovic Hviezdoslavova 485/3" at bounding box center [435, 299] width 329 height 25
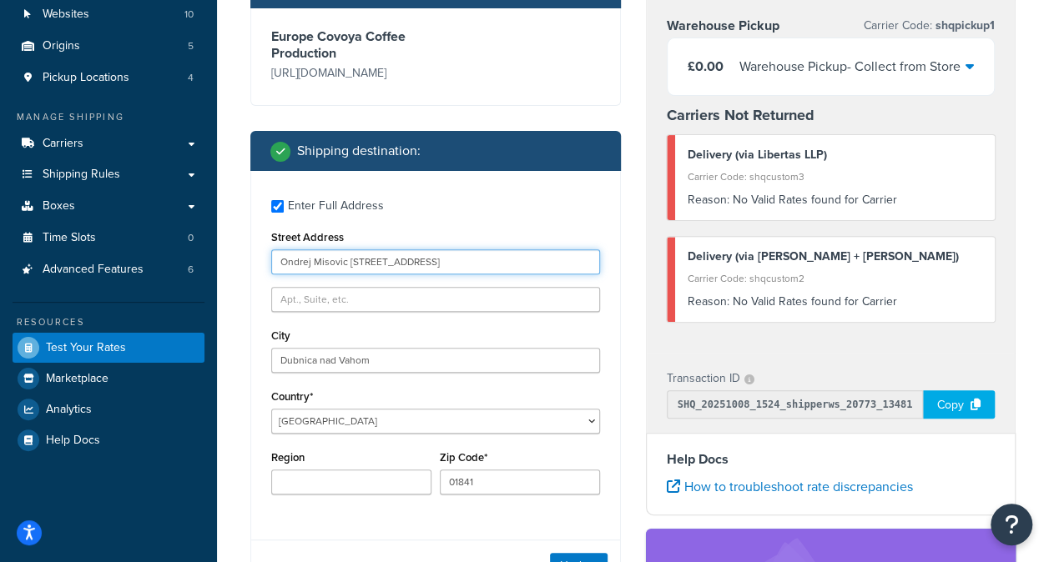
click at [530, 271] on input "Ondrej Misovic Hviezdoslavova 485/3" at bounding box center [435, 262] width 329 height 25
drag, startPoint x: 491, startPoint y: 266, endPoint x: 421, endPoint y: 260, distance: 69.5
click at [421, 260] on input "Ondrej Misovic Hviezdoslavova 485/3" at bounding box center [435, 262] width 329 height 25
type input "Ondrej Misovic Hviezdoslavova"
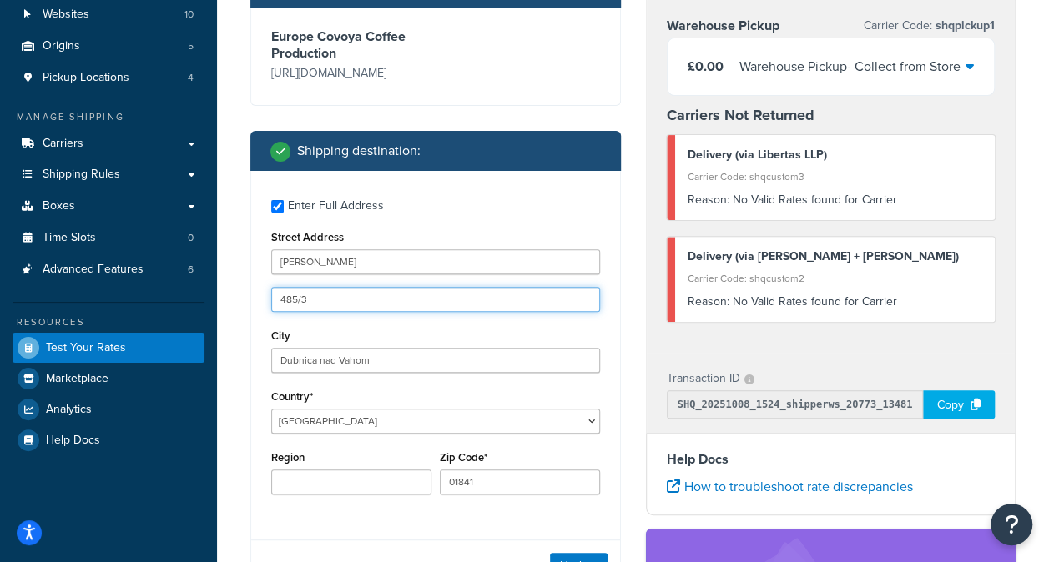
scroll to position [334, 0]
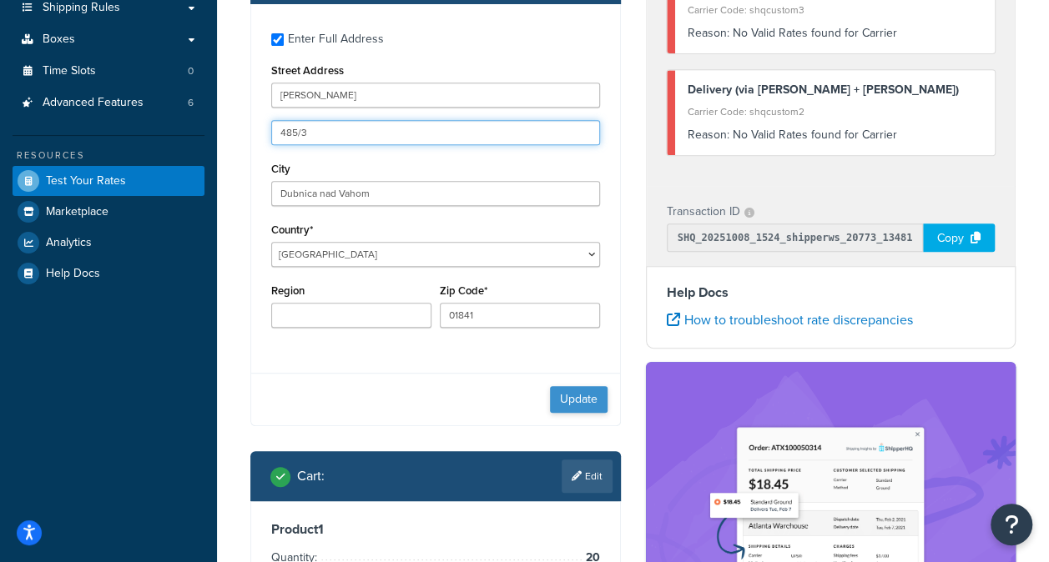
type input "485/3"
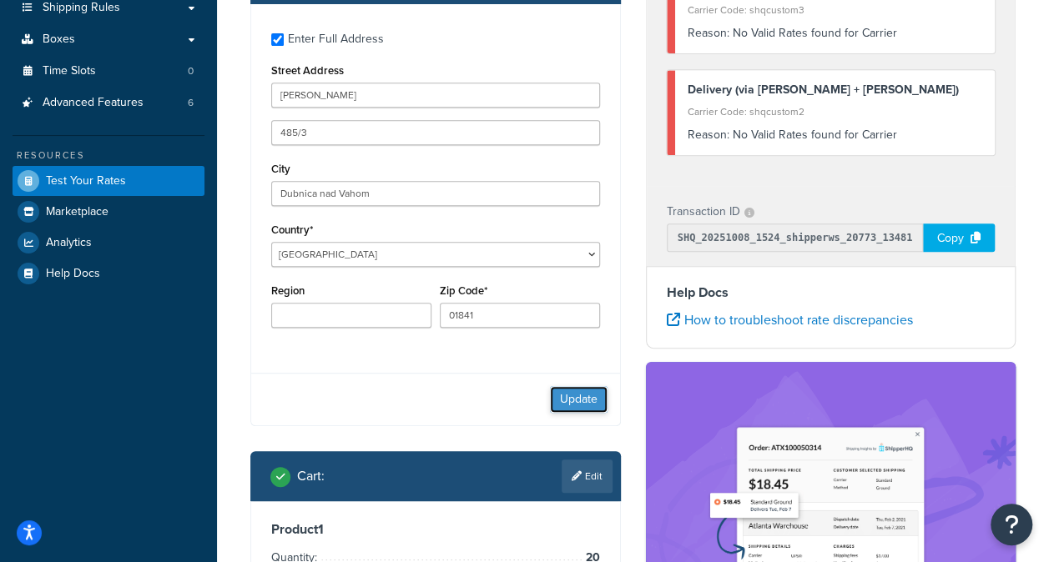
click at [567, 406] on button "Update" at bounding box center [579, 399] width 58 height 27
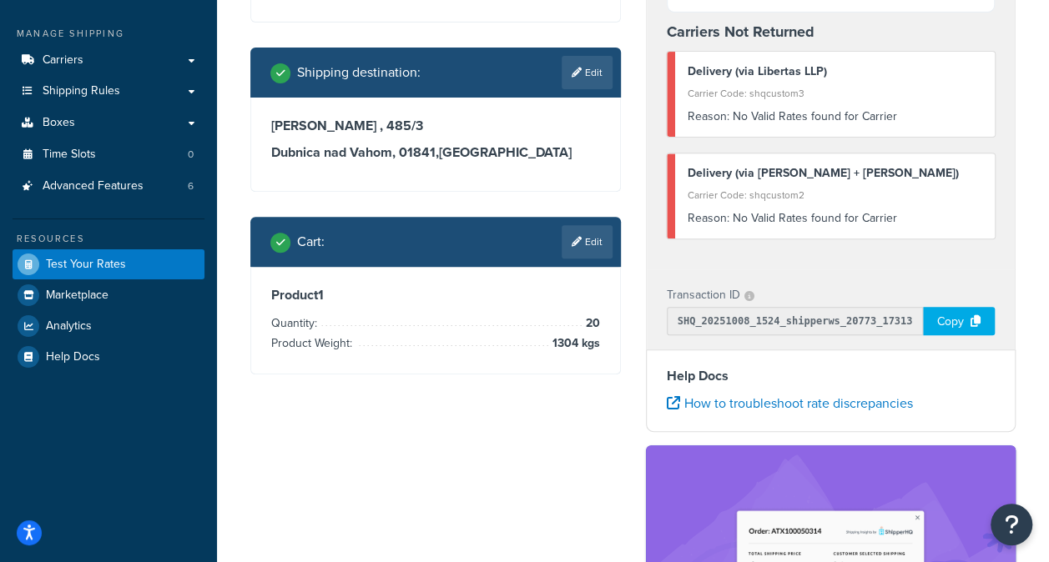
scroll to position [83, 0]
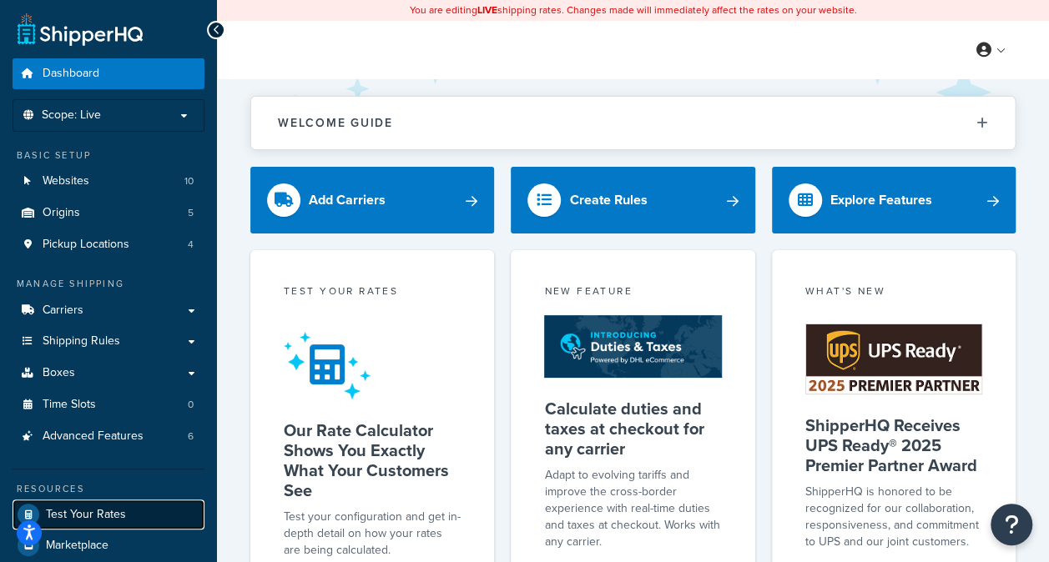
click at [152, 511] on link "Test Your Rates" at bounding box center [109, 515] width 192 height 30
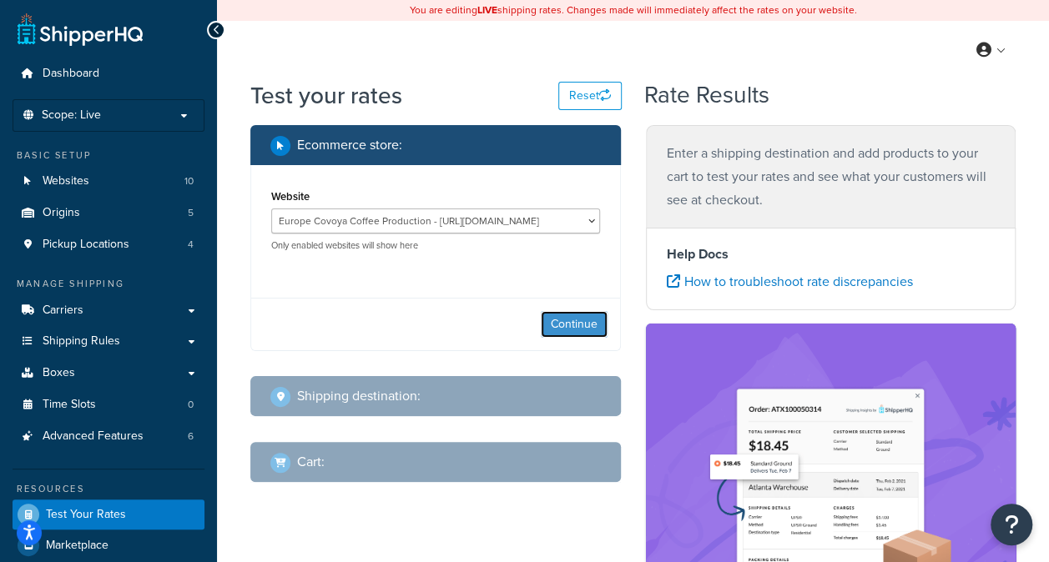
click at [592, 320] on button "Continue" at bounding box center [574, 324] width 67 height 27
select select "[GEOGRAPHIC_DATA]"
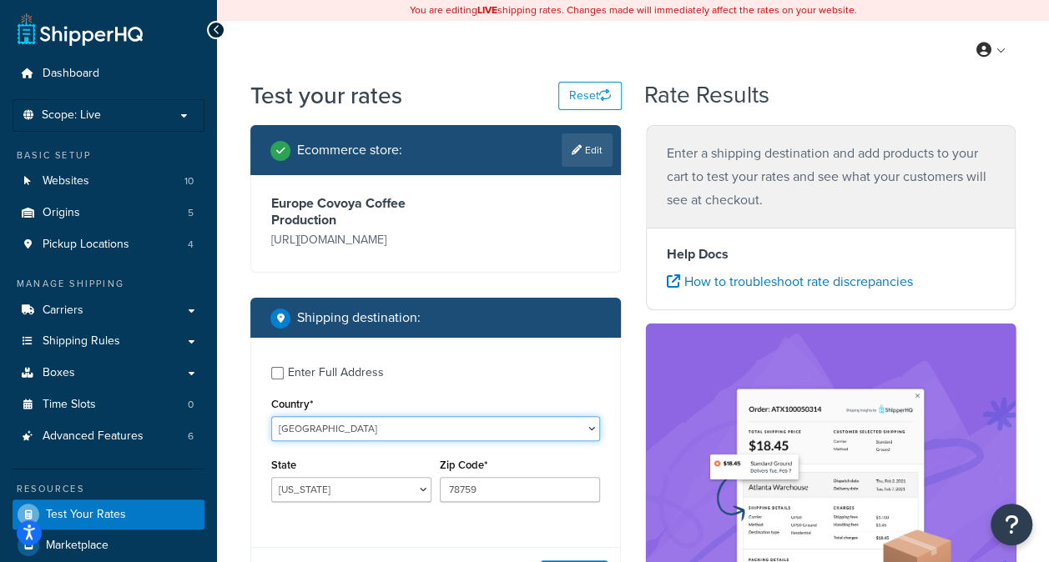
click at [586, 427] on select "[GEOGRAPHIC_DATA] [GEOGRAPHIC_DATA] [GEOGRAPHIC_DATA] [GEOGRAPHIC_DATA] [GEOGRA…" at bounding box center [435, 428] width 329 height 25
select select "SK"
click at [271, 416] on select "[GEOGRAPHIC_DATA] [GEOGRAPHIC_DATA] [GEOGRAPHIC_DATA] [GEOGRAPHIC_DATA] [GEOGRA…" at bounding box center [435, 428] width 329 height 25
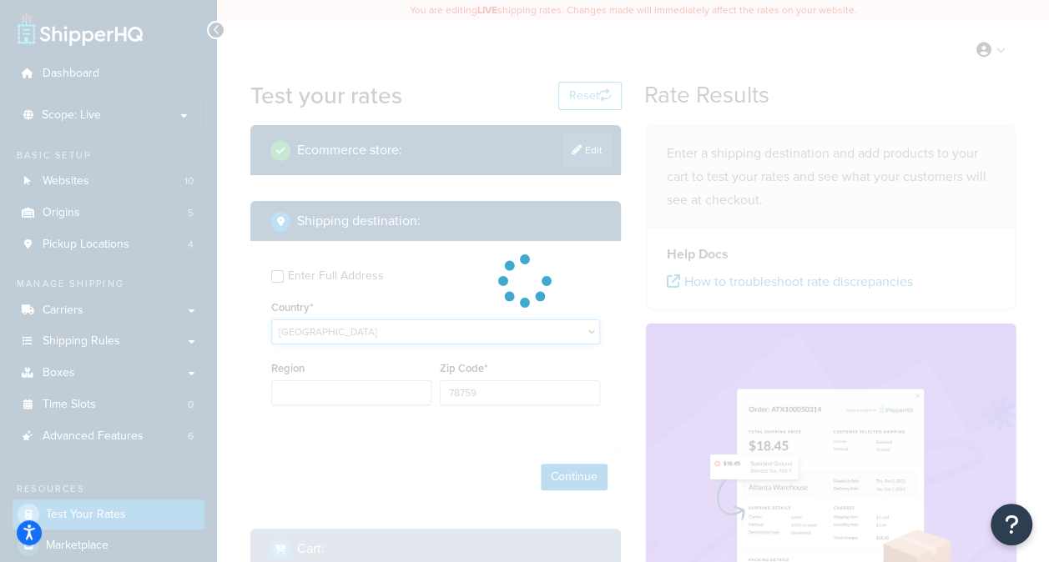
type input "[GEOGRAPHIC_DATA]"
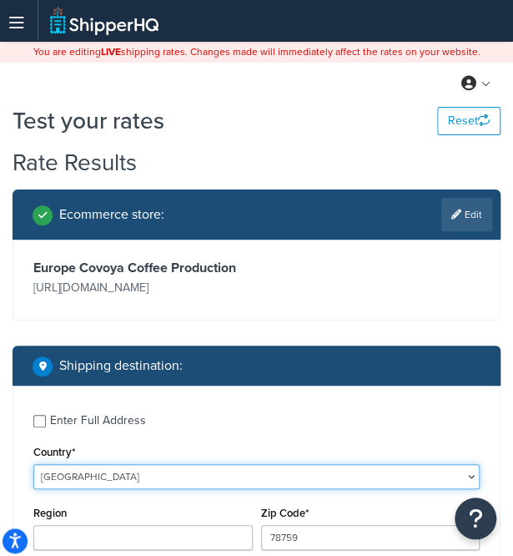
scroll to position [83, 0]
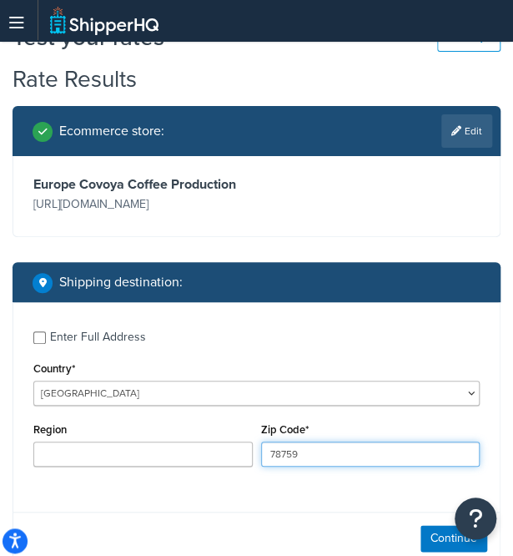
click at [332, 455] on input "78759" at bounding box center [370, 453] width 219 height 25
type input "7"
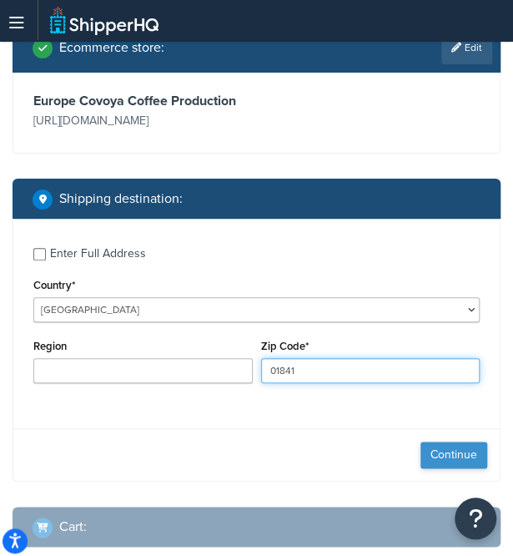
type input "01841"
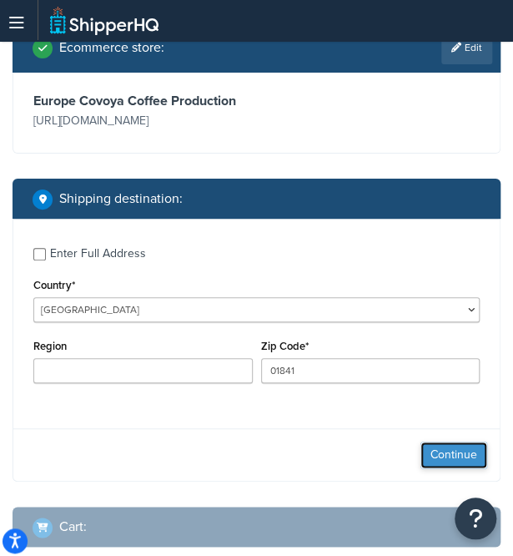
click at [448, 446] on button "Continue" at bounding box center [454, 454] width 67 height 27
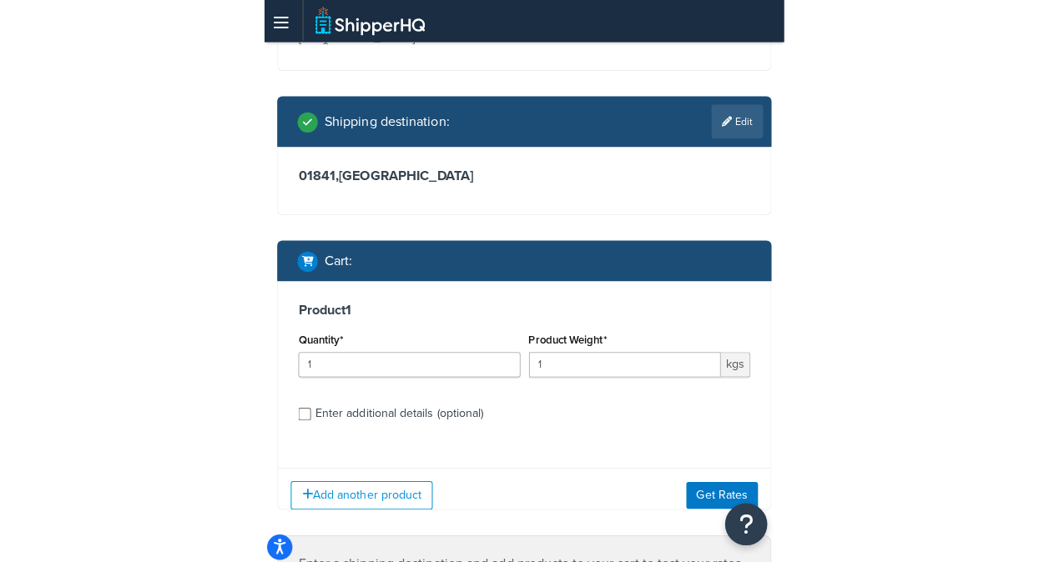
scroll to position [334, 0]
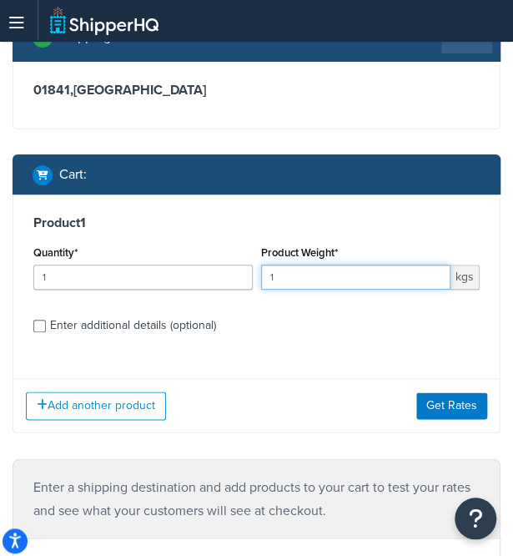
click at [318, 275] on input "1" at bounding box center [356, 277] width 190 height 25
type input "1304"
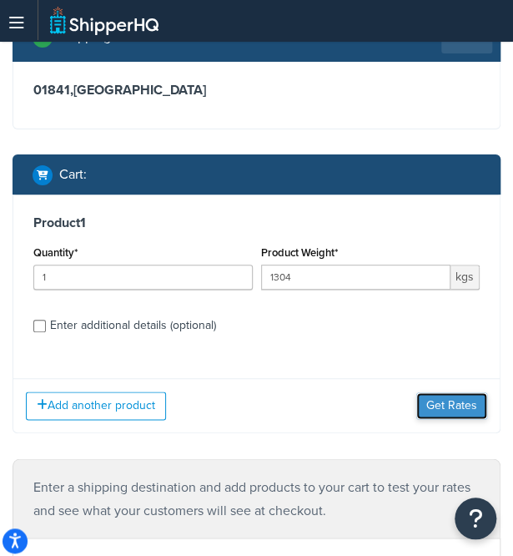
click at [461, 406] on button "Get Rates" at bounding box center [451, 405] width 71 height 27
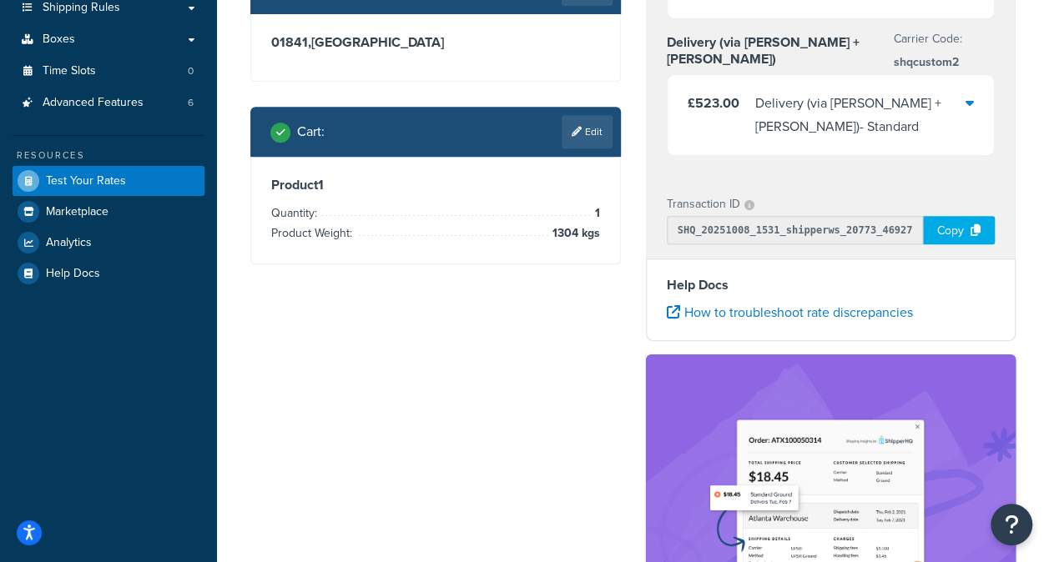
scroll to position [83, 0]
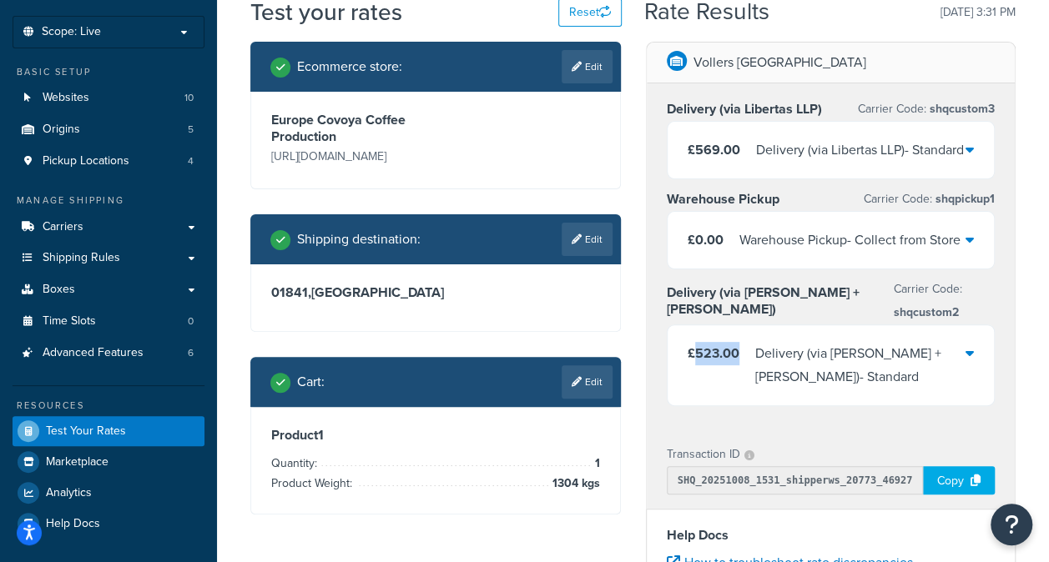
drag, startPoint x: 741, startPoint y: 355, endPoint x: 693, endPoint y: 359, distance: 47.7
click at [693, 359] on div "£523.00 Delivery (via [PERSON_NAME] + [PERSON_NAME]) - Standard" at bounding box center [827, 365] width 279 height 47
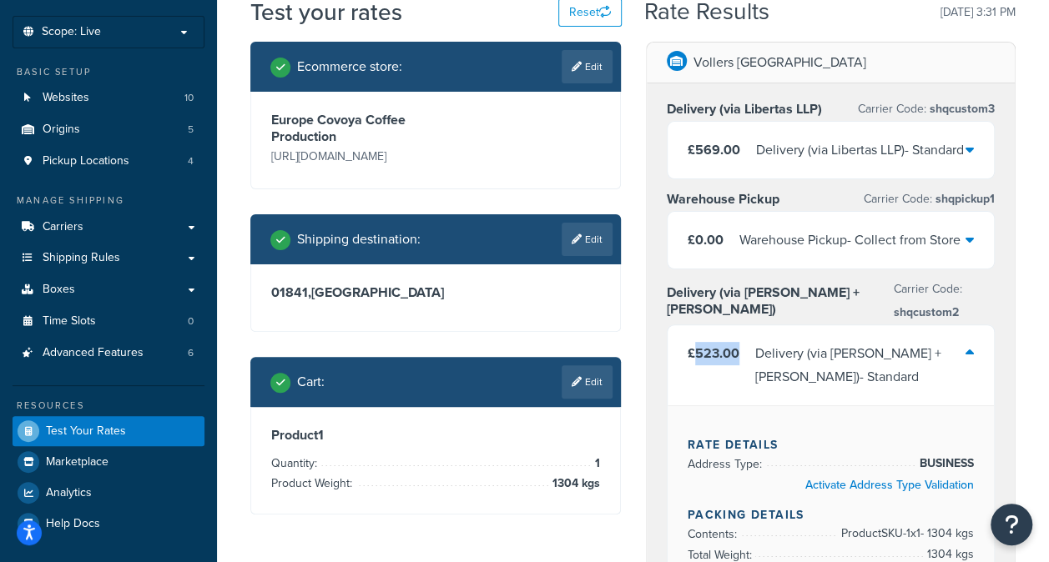
copy span "523.00"
click at [753, 350] on div "£523.00 Delivery (via [PERSON_NAME] + [PERSON_NAME]) - Standard" at bounding box center [827, 365] width 279 height 47
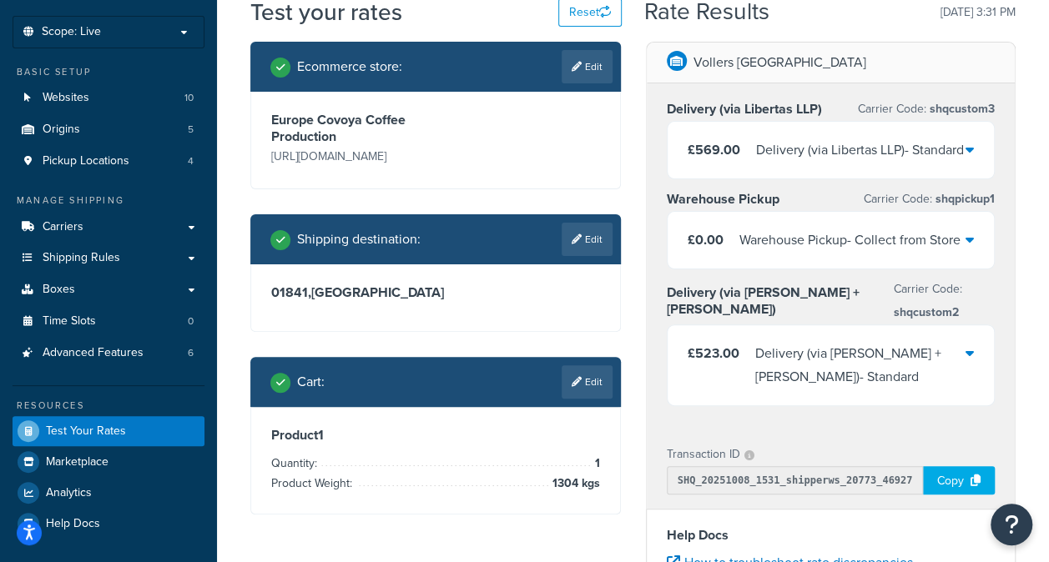
click at [736, 352] on span "£523.00" at bounding box center [714, 353] width 52 height 19
